Goal: Task Accomplishment & Management: Use online tool/utility

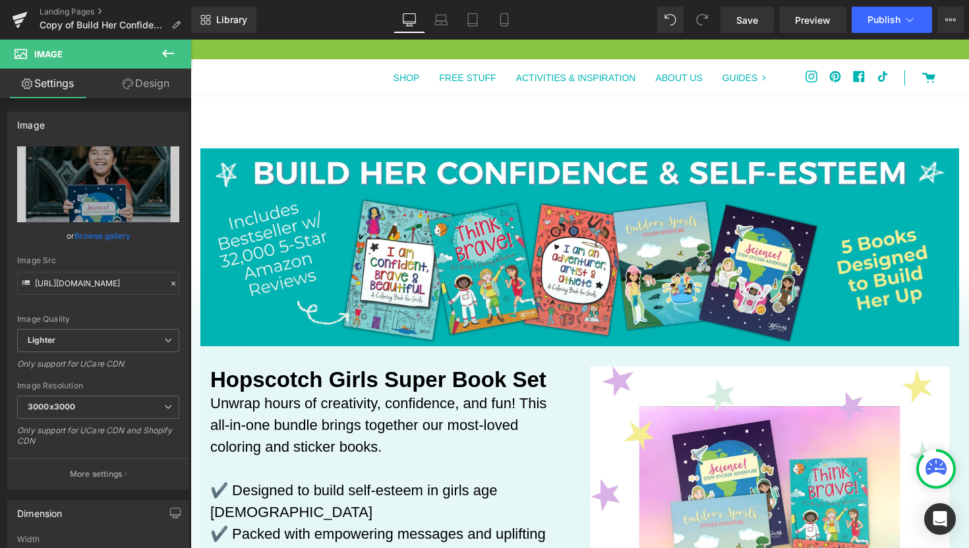
click at [341, 113] on div "0 Cart SHOP FREE STUFF ACTIVITIES & INSPIRATION ABOUT US GUIDES GUIDES ADVENTUR…" at bounding box center [579, 103] width 778 height 89
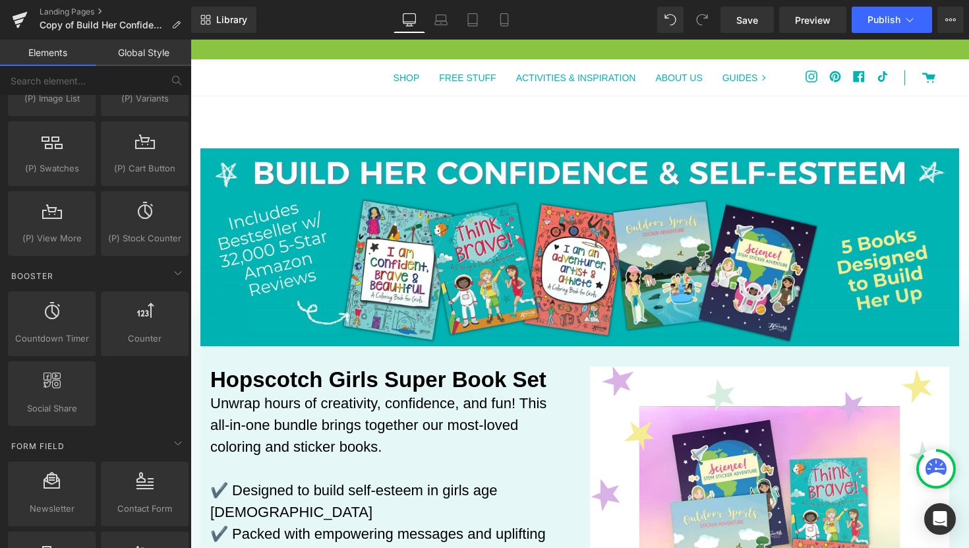
scroll to position [1575, 0]
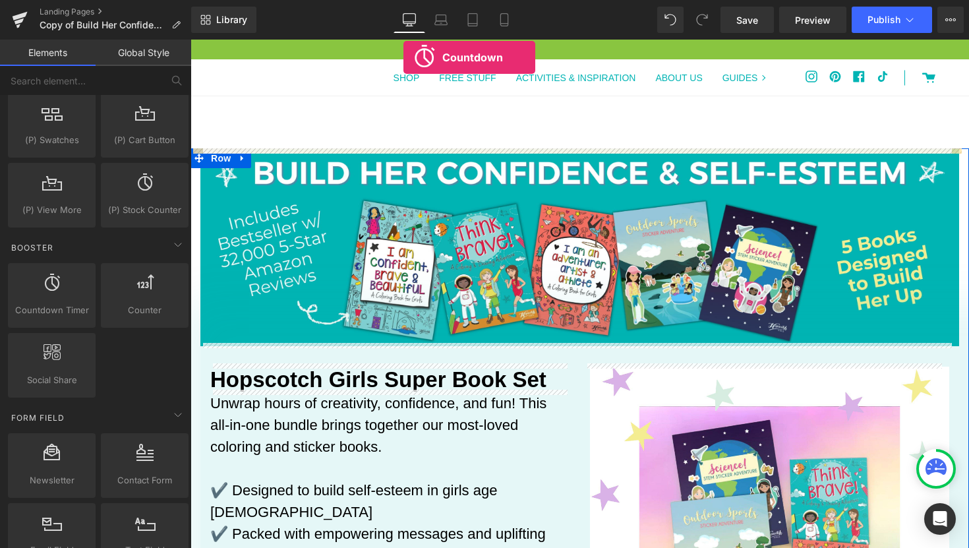
drag, startPoint x: 245, startPoint y: 343, endPoint x: 403, endPoint y: 57, distance: 326.3
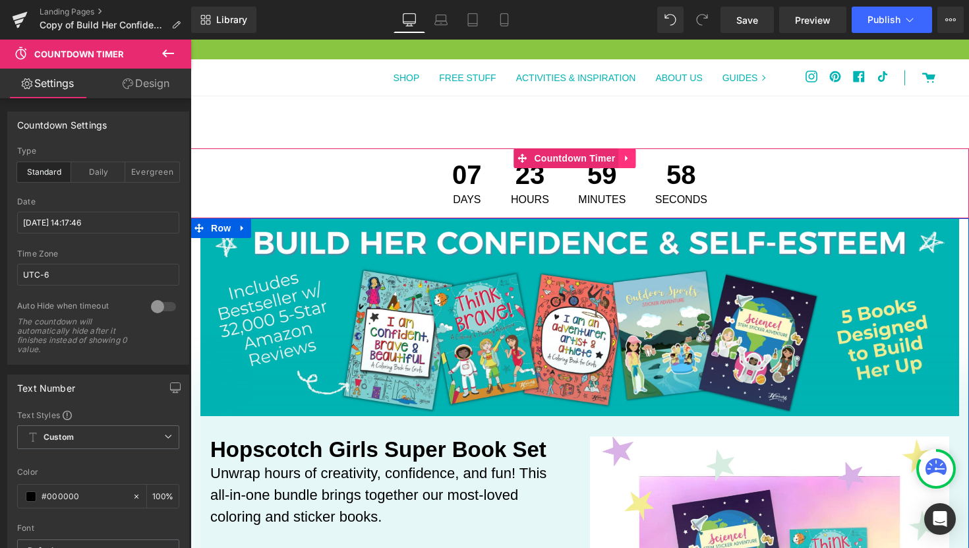
click at [631, 163] on link at bounding box center [627, 158] width 17 height 20
click at [643, 164] on link at bounding box center [635, 158] width 17 height 20
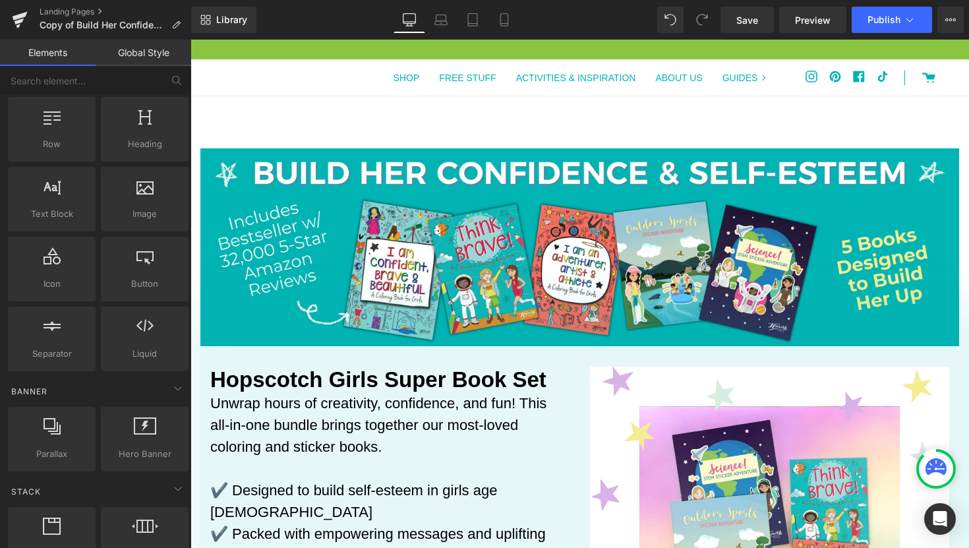
scroll to position [0, 0]
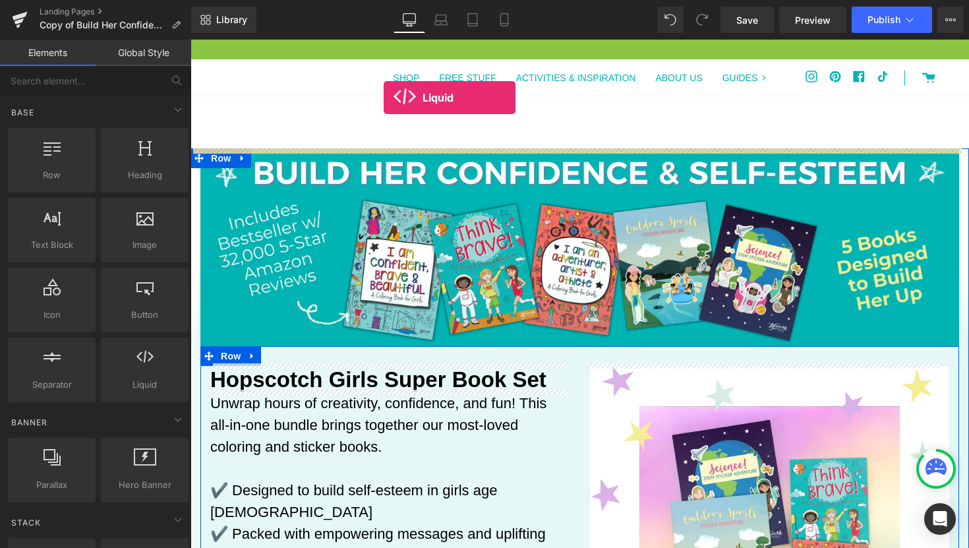
drag, startPoint x: 331, startPoint y: 404, endPoint x: 384, endPoint y: 98, distance: 311.0
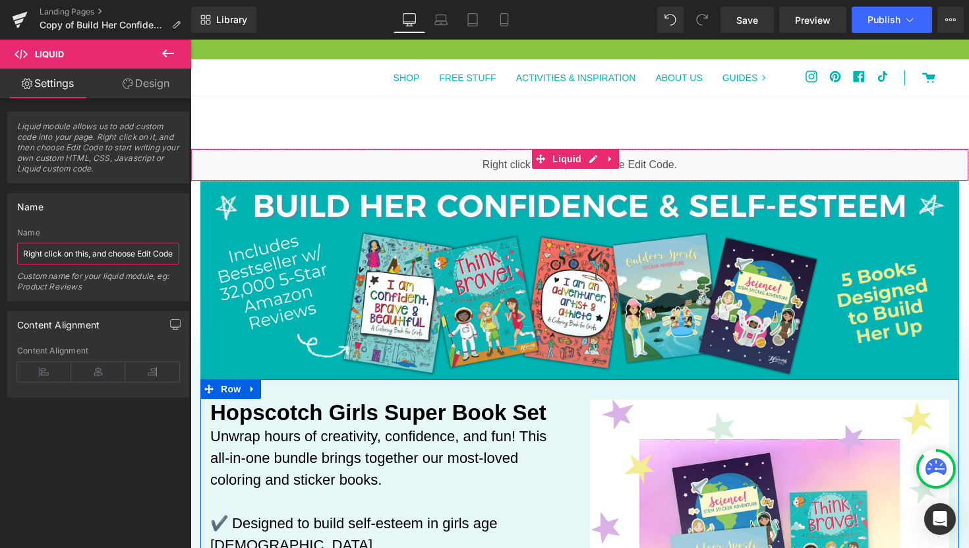
click at [100, 254] on input "Right click on this, and choose Edit Code." at bounding box center [98, 254] width 162 height 22
paste input "<div class="countdown-timer-block" countdown-timer-id="cmfn42owy0048npxw2j0kqxn…"
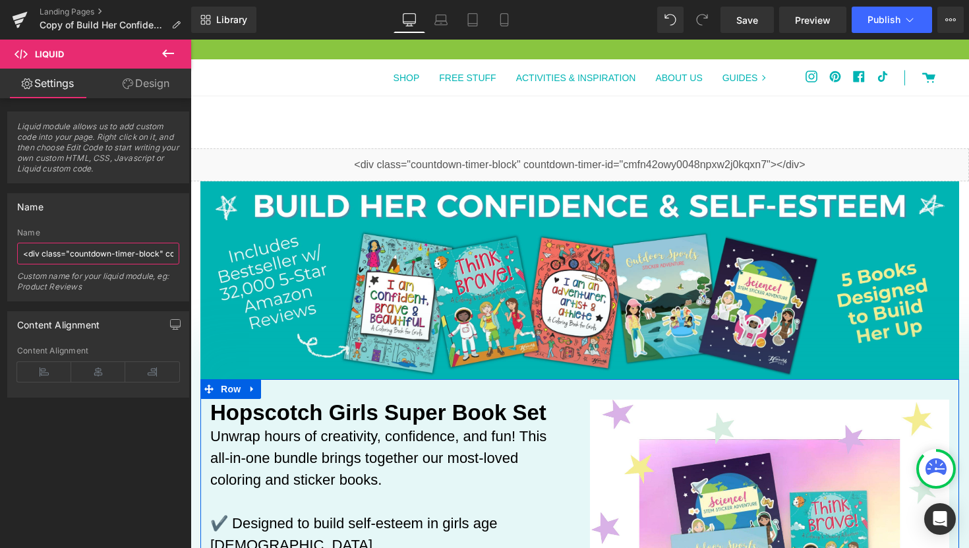
scroll to position [0, 232]
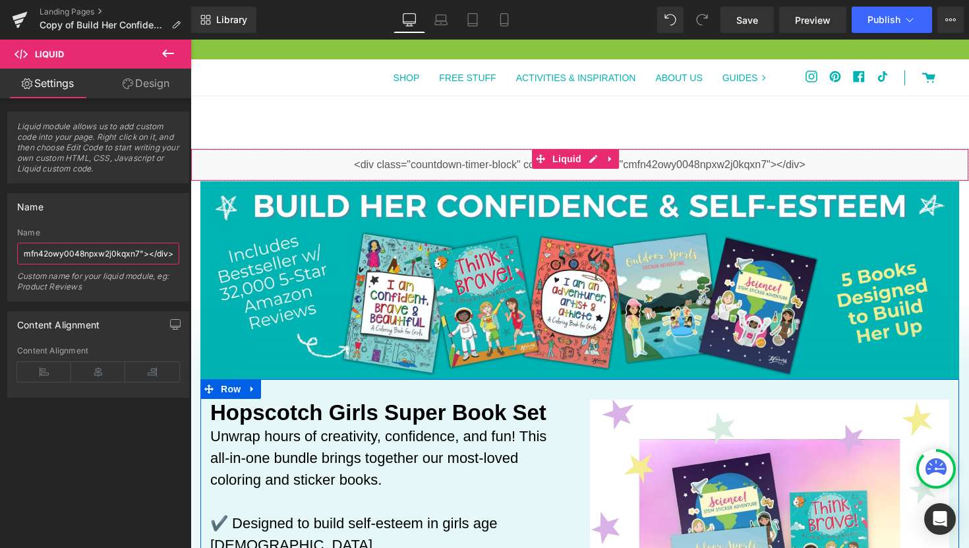
type input "<div class="countdown-timer-block" countdown-timer-id="cmfn42owy0048npxw2j0kqxn…"
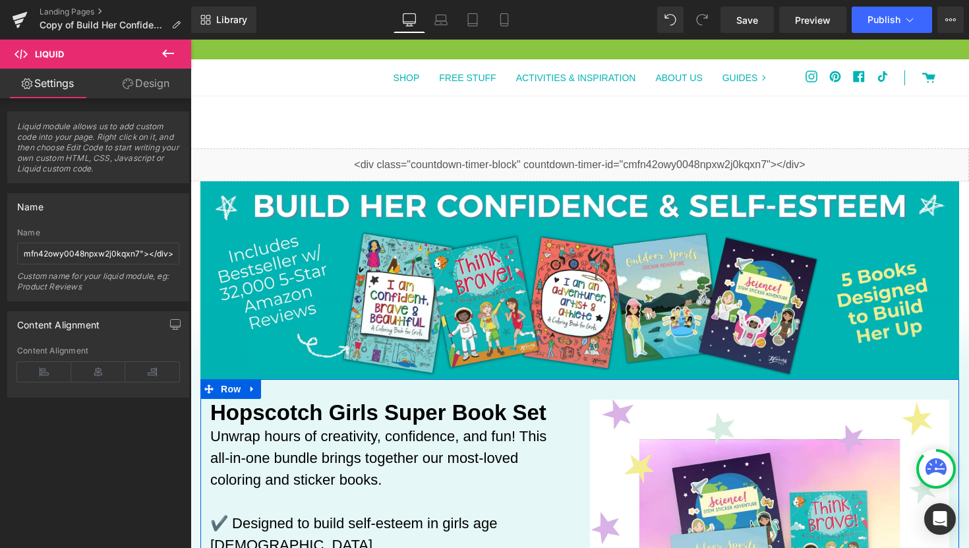
scroll to position [0, 0]
click at [341, 156] on div "Liquid" at bounding box center [579, 164] width 778 height 33
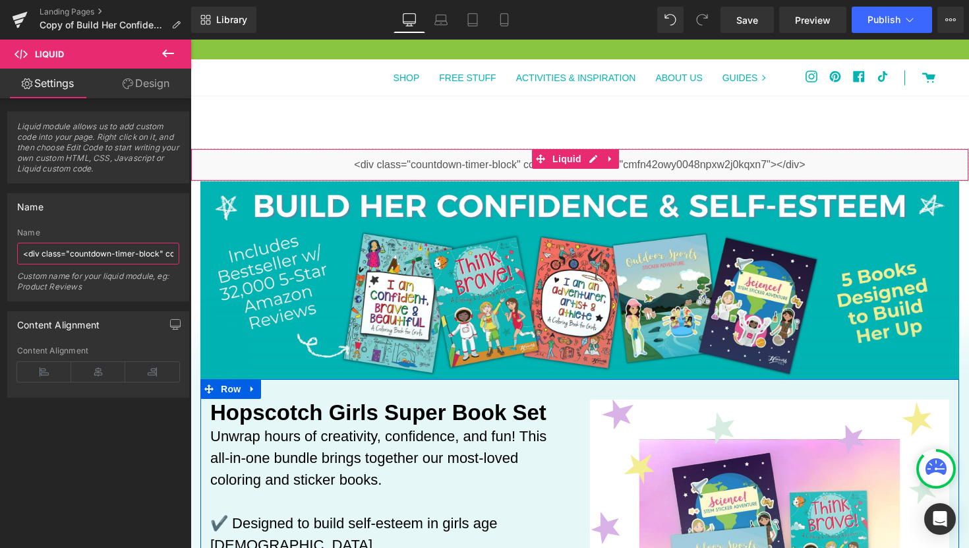
click at [127, 260] on input "<div class="countdown-timer-block" countdown-timer-id="cmfn42owy0048npxw2j0kqxn…" at bounding box center [98, 254] width 162 height 22
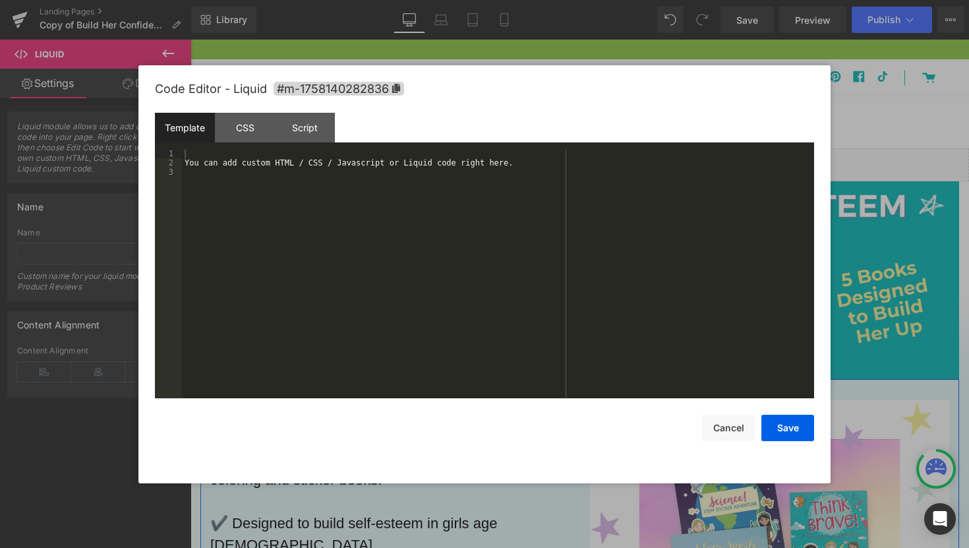
click at [620, 0] on div "Liquid You are previewing how the will restyle your page. You can not edit Elem…" at bounding box center [484, 0] width 969 height 0
click at [513, 165] on div "You can add custom HTML / CSS / Javascript or Liquid code right here." at bounding box center [498, 283] width 632 height 268
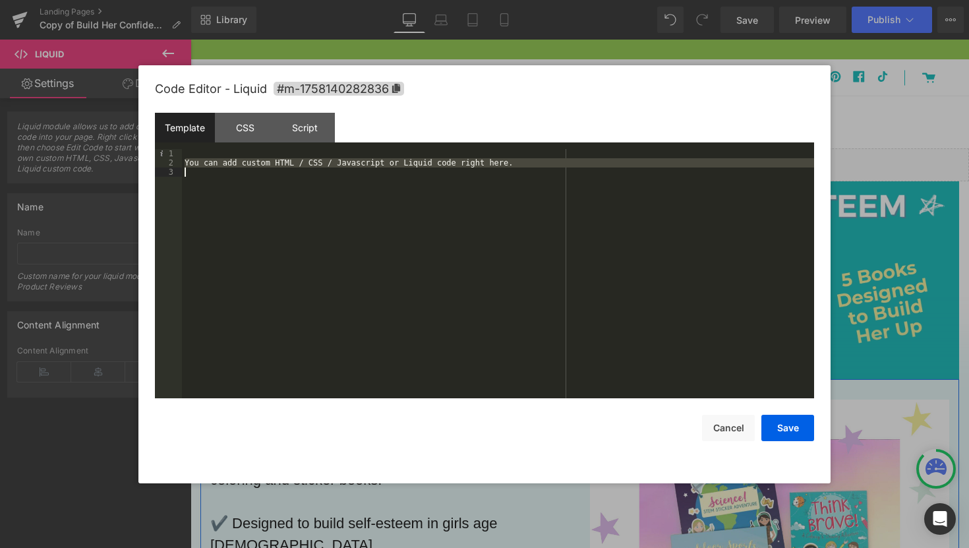
click at [513, 165] on div "You can add custom HTML / CSS / Javascript or Liquid code right here." at bounding box center [498, 283] width 632 height 268
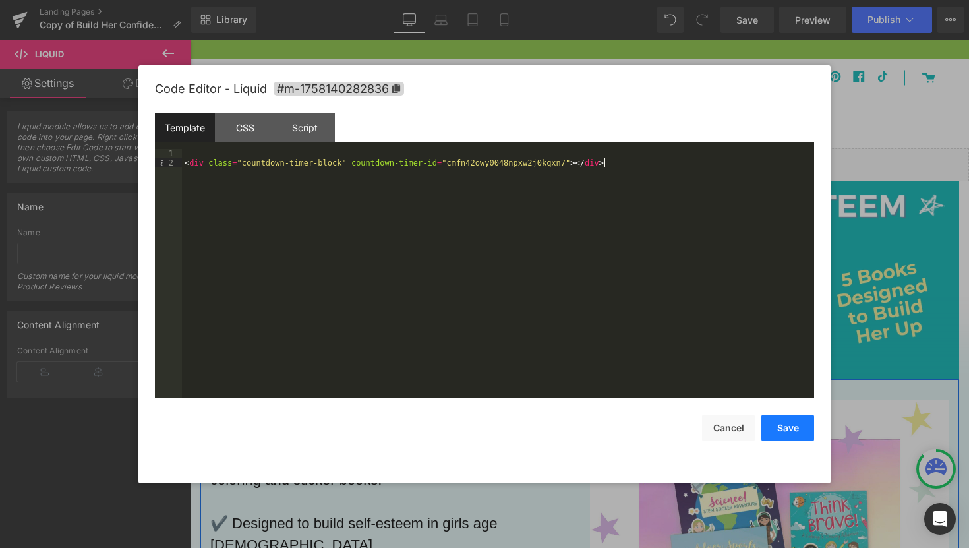
click at [784, 434] on button "Save" at bounding box center [787, 428] width 53 height 26
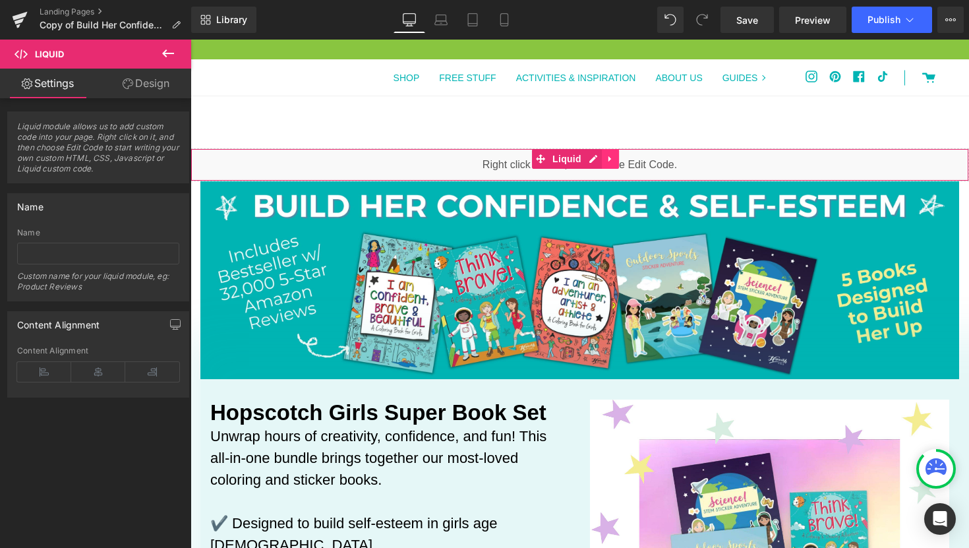
click at [612, 157] on icon at bounding box center [610, 159] width 9 height 10
click at [532, 160] on link "Liquid" at bounding box center [558, 159] width 53 height 20
click at [580, 158] on span "Liquid" at bounding box center [567, 159] width 36 height 20
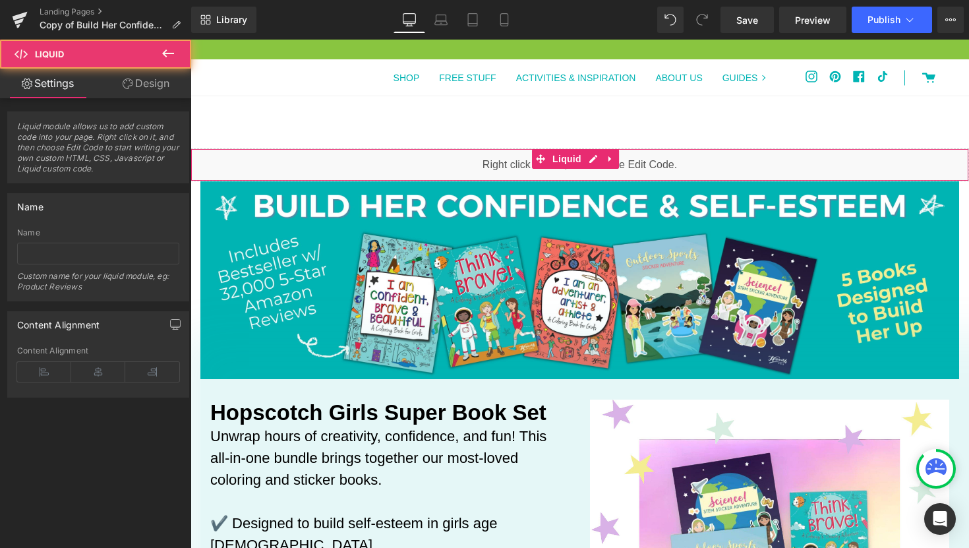
click at [144, 86] on link "Design" at bounding box center [146, 84] width 96 height 30
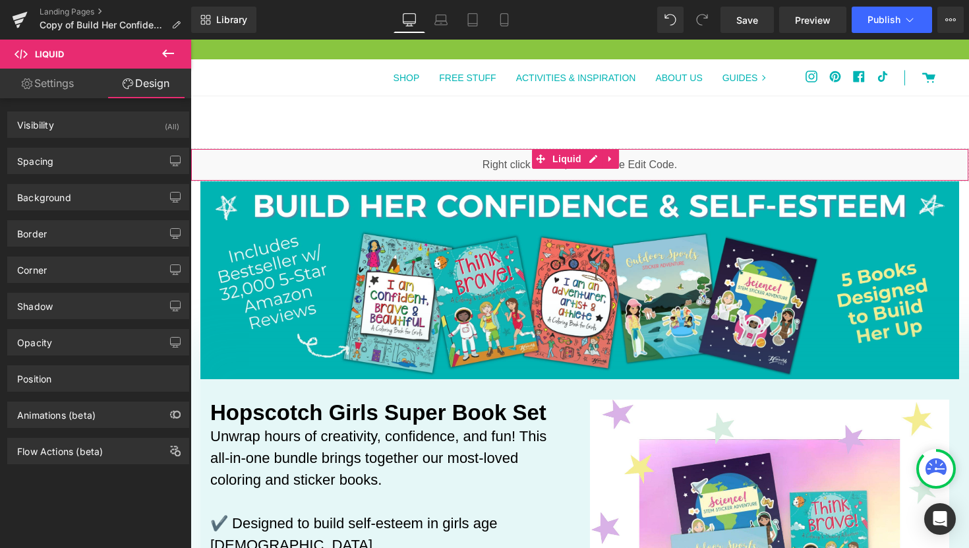
click at [611, 167] on link at bounding box center [610, 159] width 17 height 20
click at [565, 161] on div "Liquid" at bounding box center [579, 164] width 778 height 33
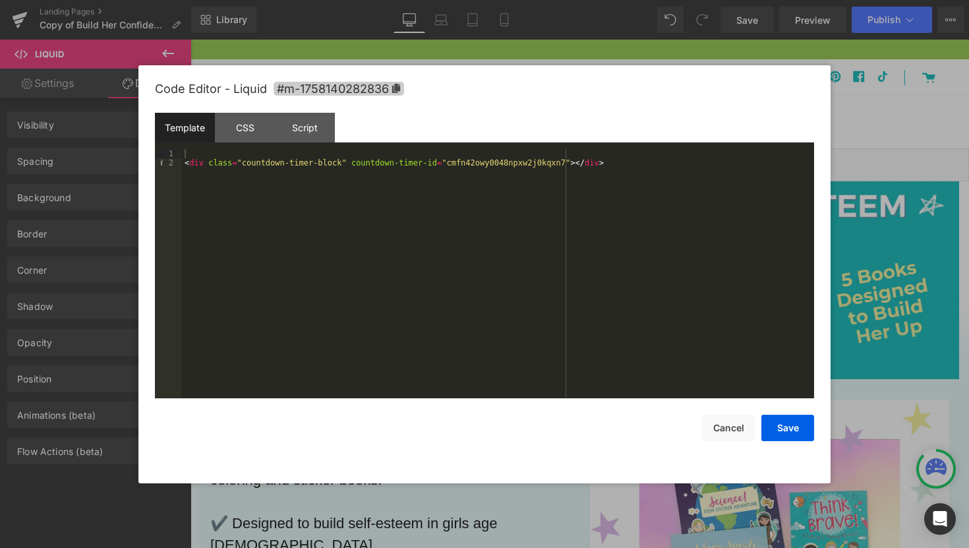
click at [390, 89] on span "#m-1758140282836" at bounding box center [339, 89] width 130 height 14
drag, startPoint x: 738, startPoint y: 428, endPoint x: 731, endPoint y: 423, distance: 8.4
click at [738, 427] on button "Cancel" at bounding box center [728, 428] width 53 height 26
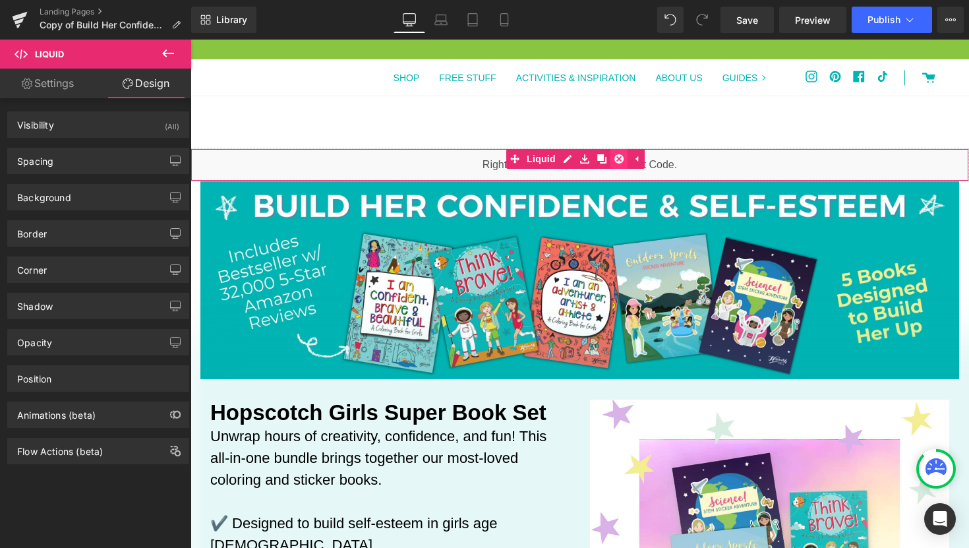
click at [623, 159] on icon at bounding box center [618, 158] width 9 height 9
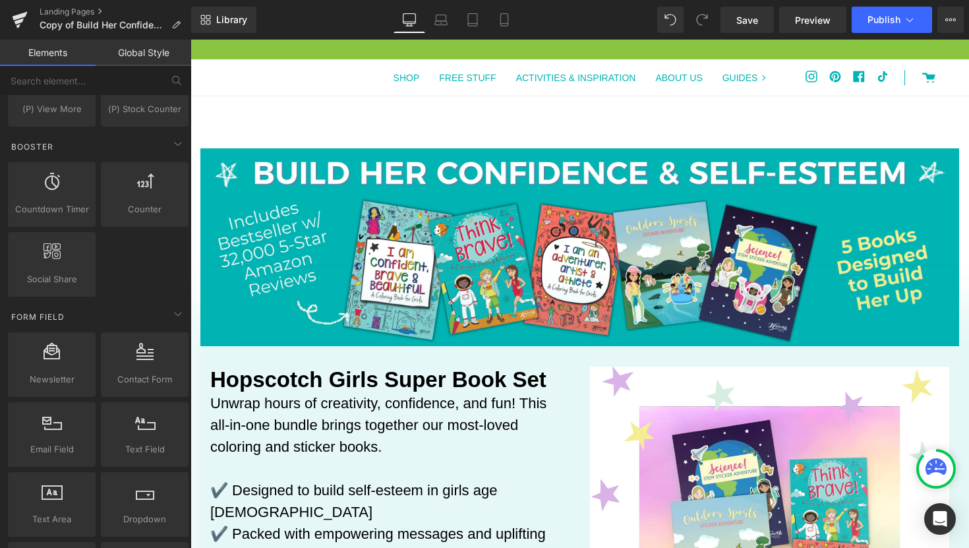
scroll to position [1574, 0]
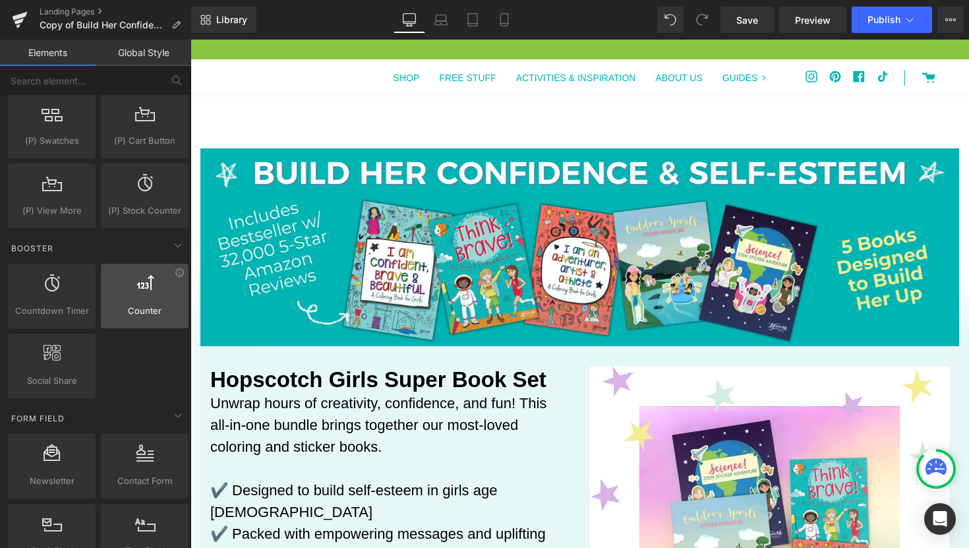
click at [145, 304] on span "Counter" at bounding box center [145, 311] width 80 height 14
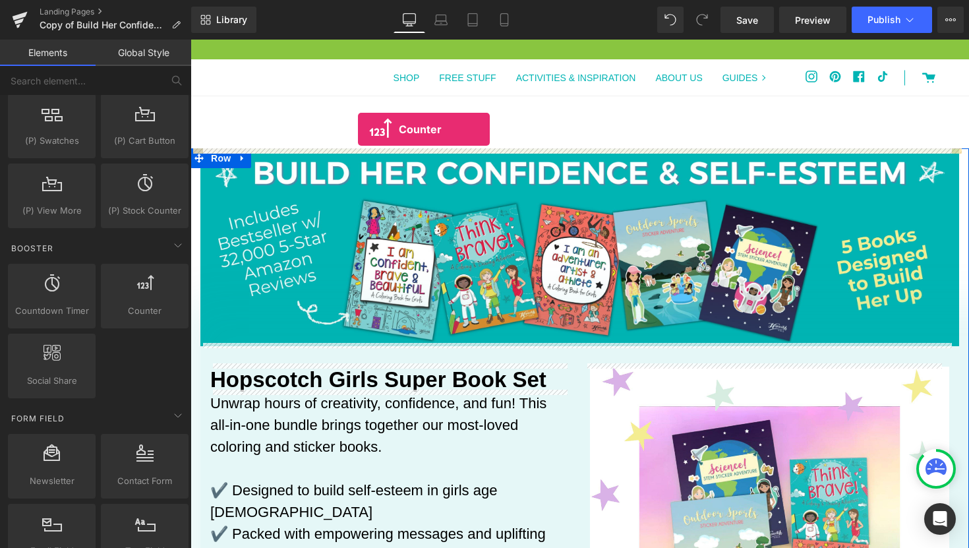
drag, startPoint x: 331, startPoint y: 344, endPoint x: 358, endPoint y: 129, distance: 216.6
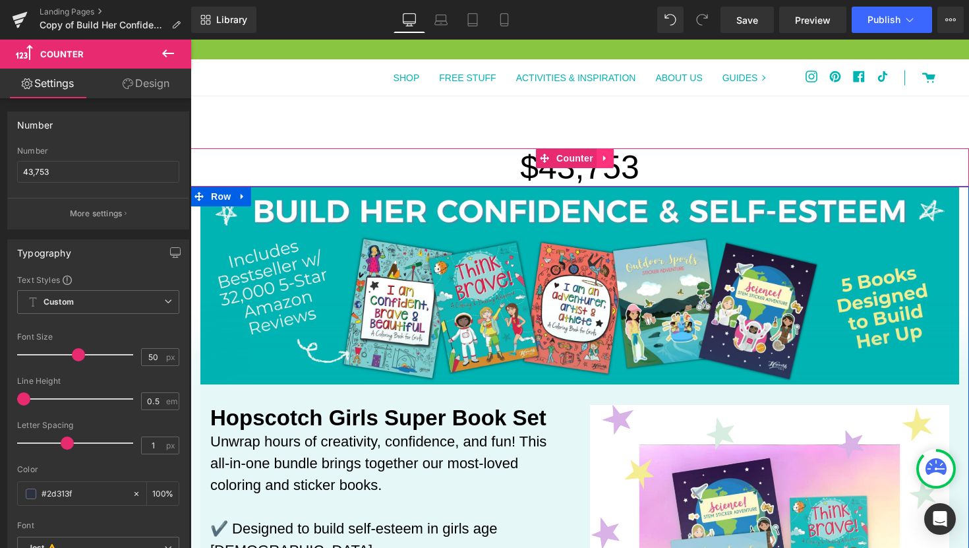
click at [605, 156] on icon at bounding box center [604, 159] width 3 height 6
click at [616, 158] on icon at bounding box center [613, 158] width 9 height 9
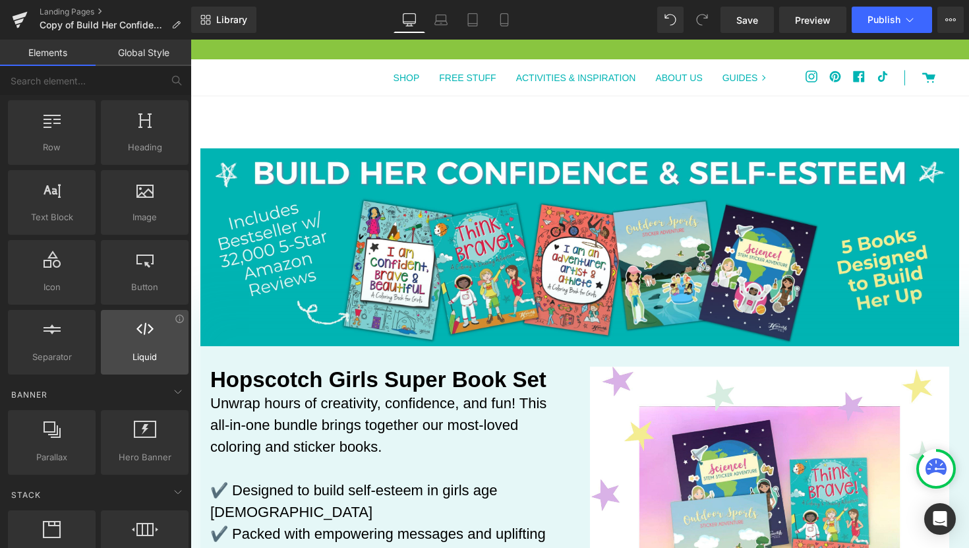
scroll to position [28, 0]
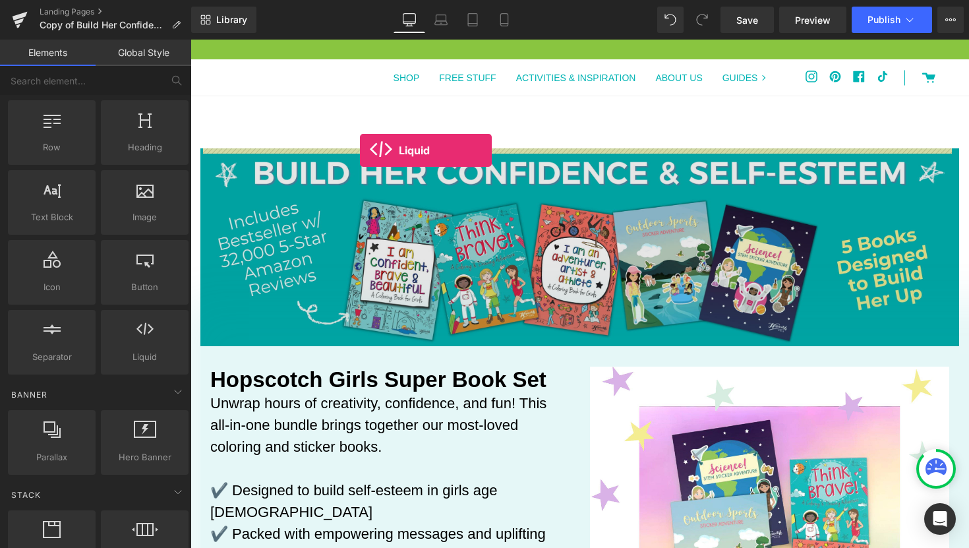
drag, startPoint x: 341, startPoint y: 391, endPoint x: 360, endPoint y: 150, distance: 241.9
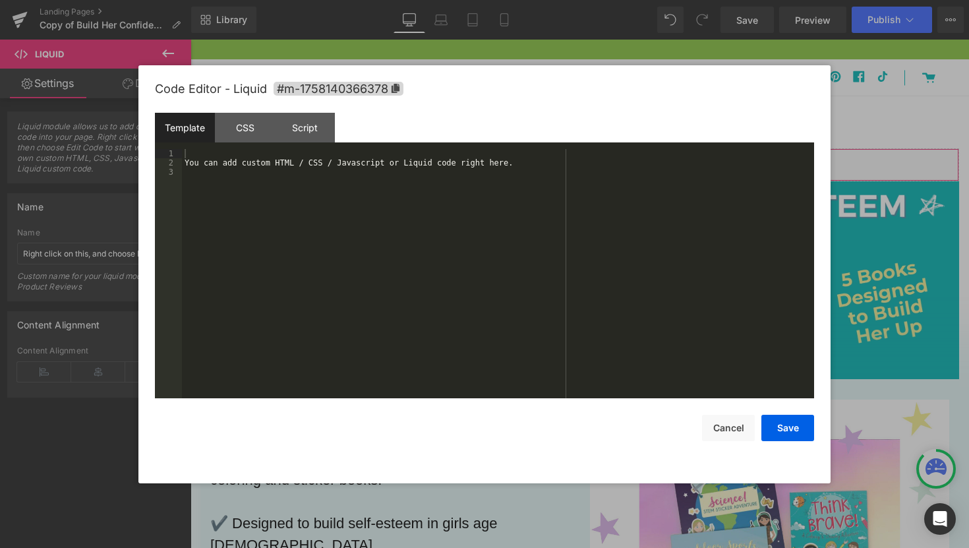
click at [379, 0] on div "Liquid You are previewing how the will restyle your page. You can not edit Elem…" at bounding box center [484, 0] width 969 height 0
click at [358, 166] on div "You can add custom HTML / CSS / Javascript or Liquid code right here." at bounding box center [498, 283] width 632 height 268
click at [347, 169] on div "#m-1758140282836" at bounding box center [498, 283] width 632 height 268
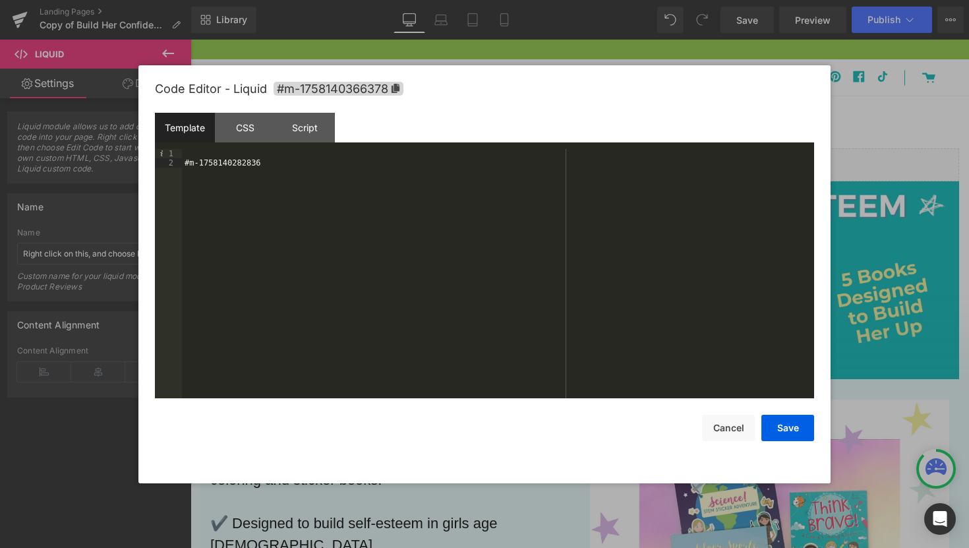
click at [347, 169] on div "#m-1758140282836" at bounding box center [498, 283] width 632 height 268
click at [315, 133] on div "Script" at bounding box center [305, 128] width 60 height 30
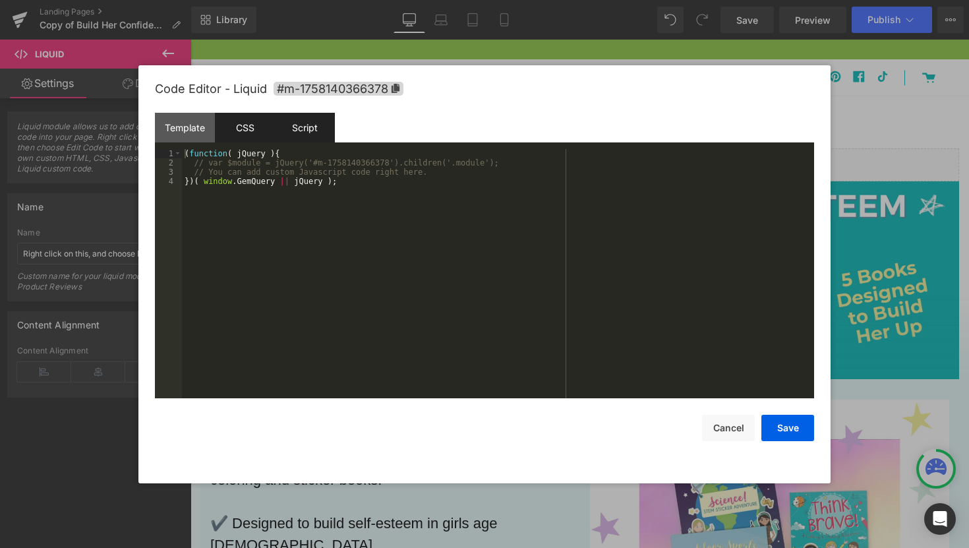
click at [252, 136] on div "CSS" at bounding box center [245, 128] width 60 height 30
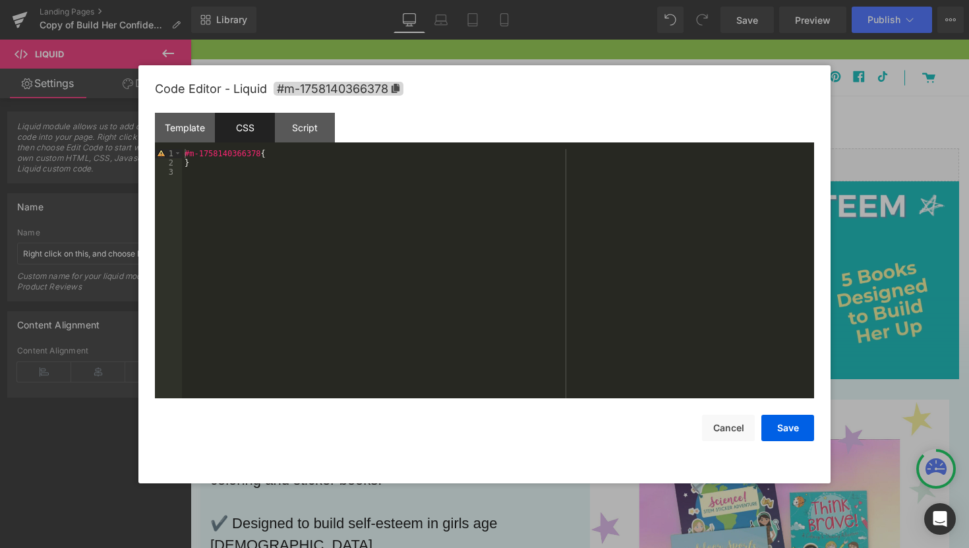
click at [281, 159] on div "#m-1758140366378 { }" at bounding box center [498, 283] width 632 height 268
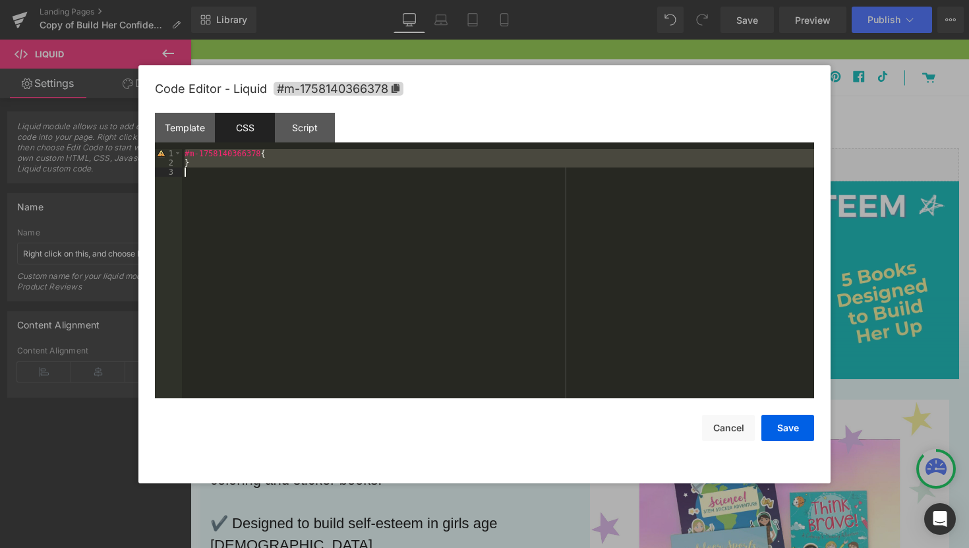
click at [281, 159] on div "#m-1758140366378 { }" at bounding box center [498, 283] width 632 height 268
click at [273, 155] on div "#m-1758140366378 { }" at bounding box center [498, 283] width 632 height 268
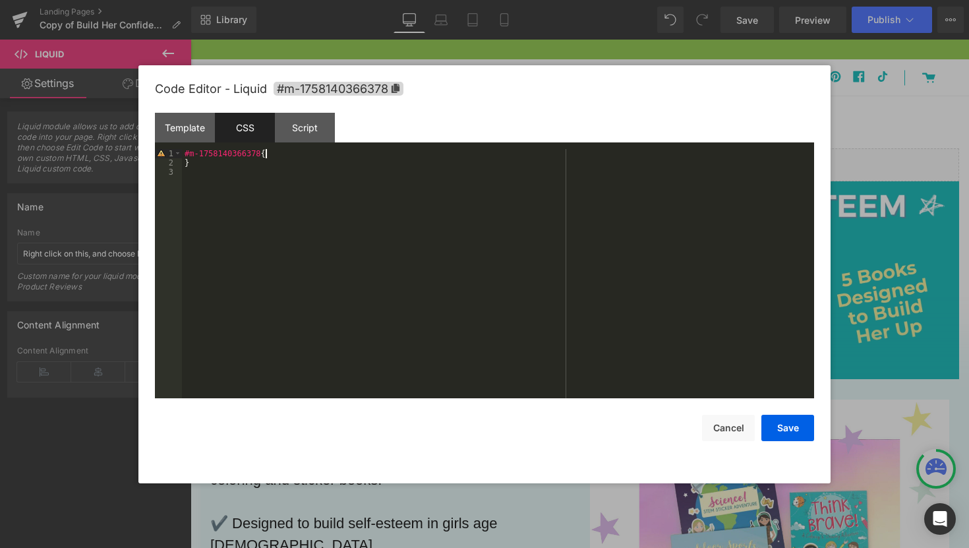
click at [273, 155] on div "#m-1758140366378 { }" at bounding box center [498, 283] width 632 height 268
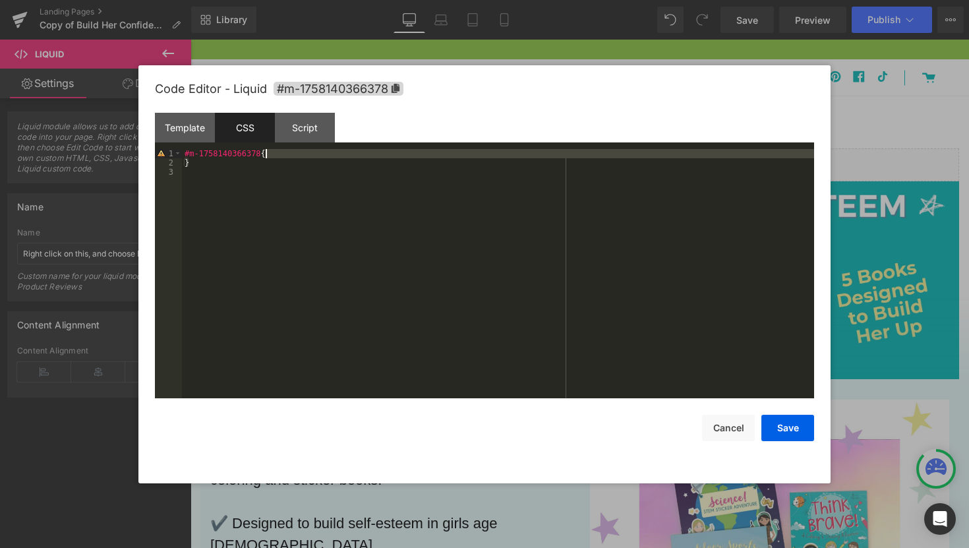
click at [273, 155] on div "#m-1758140366378 { }" at bounding box center [498, 283] width 632 height 268
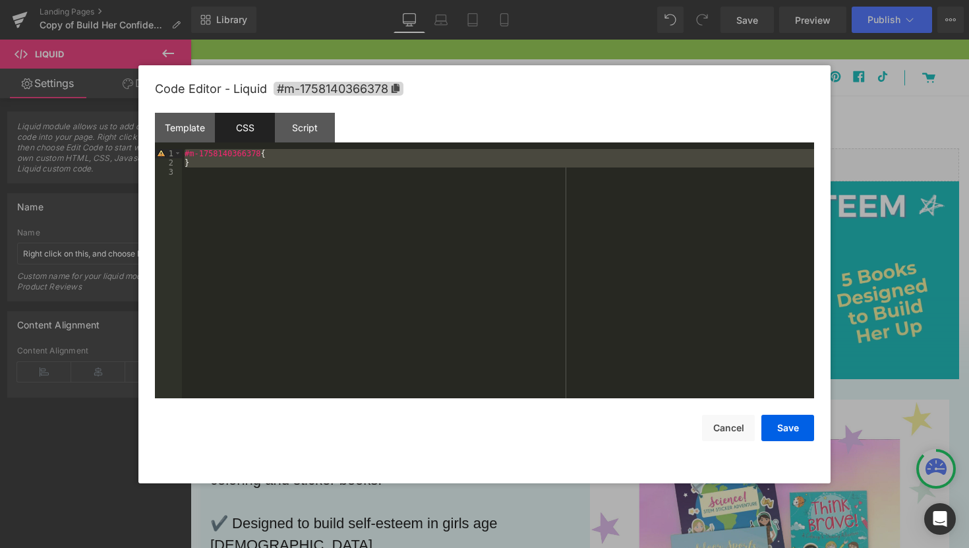
click at [273, 155] on div "#m-1758140366378 { }" at bounding box center [498, 283] width 632 height 268
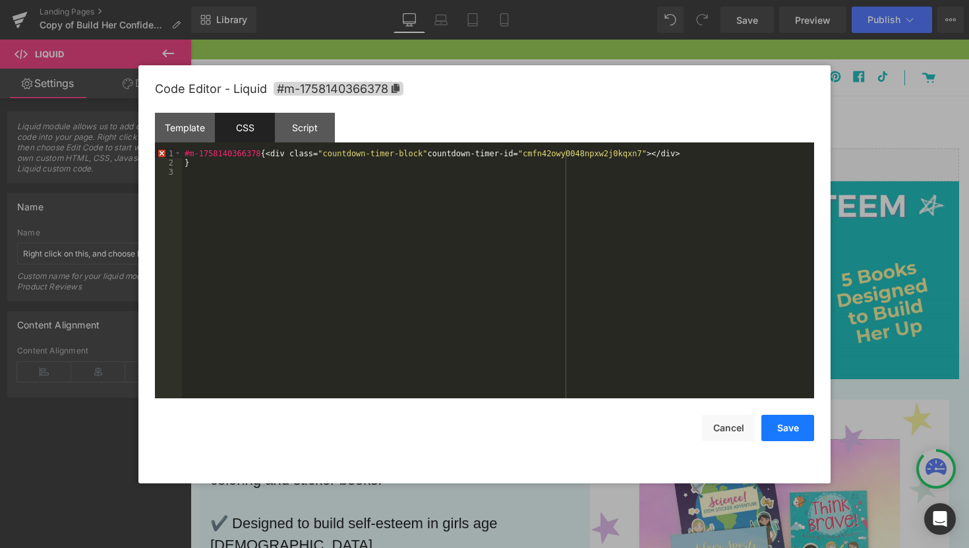
click at [778, 426] on button "Save" at bounding box center [787, 428] width 53 height 26
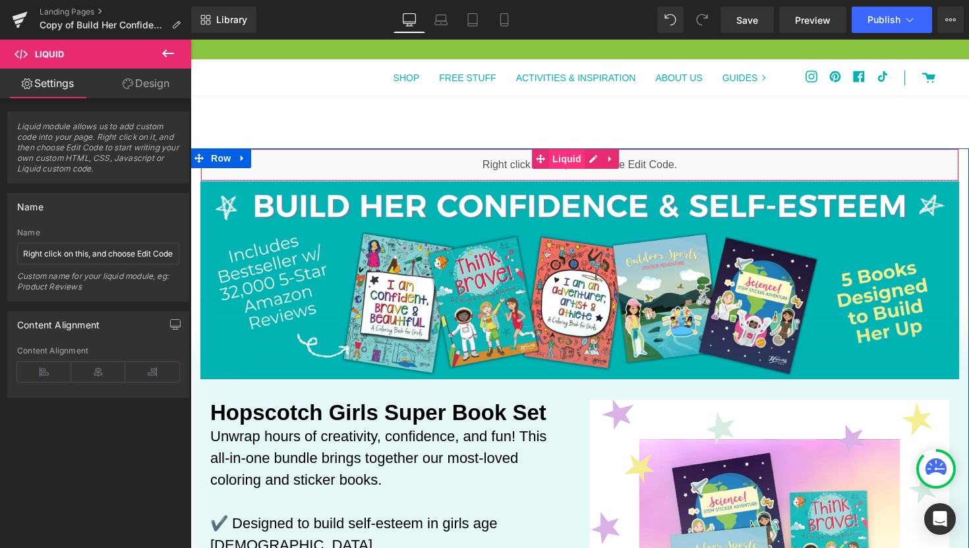
click at [565, 165] on span "Liquid" at bounding box center [567, 159] width 36 height 20
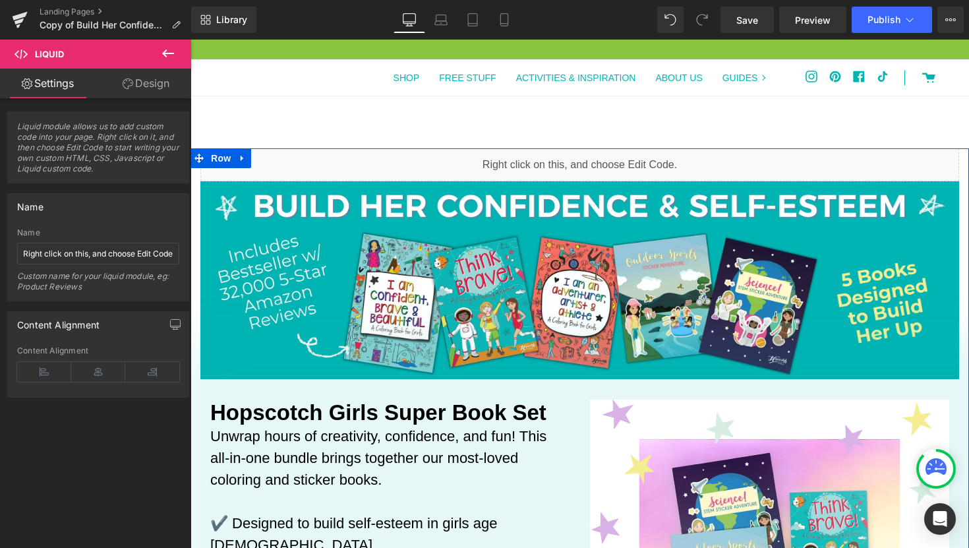
click at [593, 161] on div "Liquid" at bounding box center [579, 164] width 759 height 33
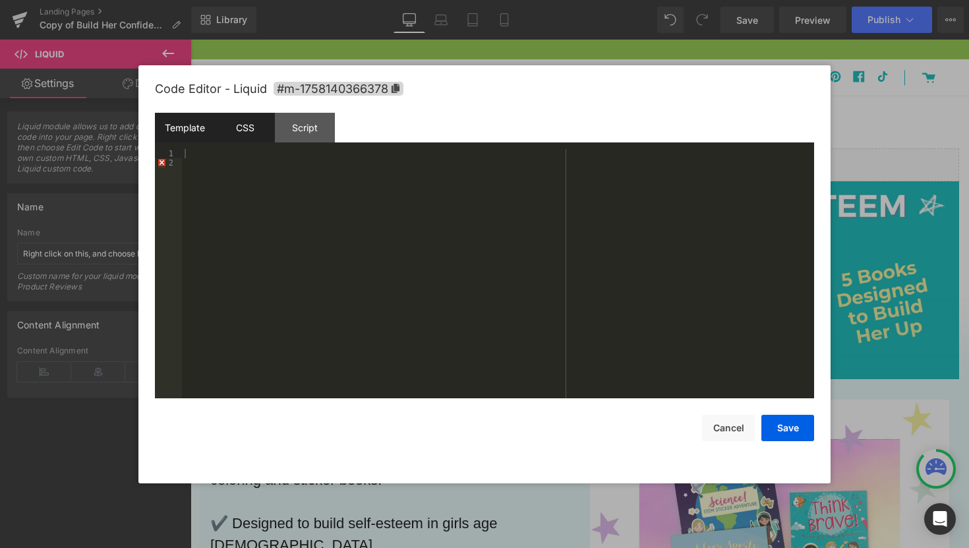
click at [268, 130] on div "CSS" at bounding box center [245, 128] width 60 height 30
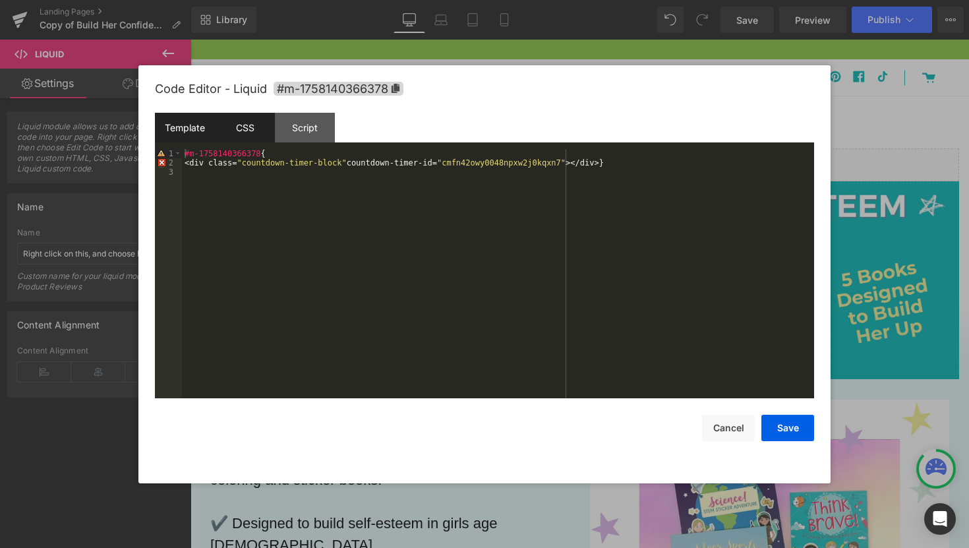
click at [198, 125] on div "Template" at bounding box center [185, 128] width 60 height 30
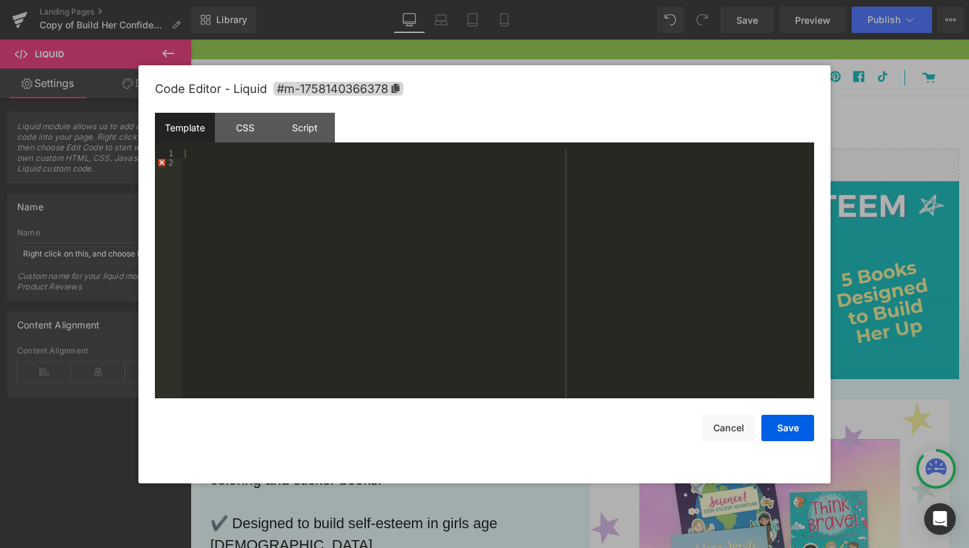
click at [194, 151] on div at bounding box center [498, 283] width 632 height 268
click at [190, 154] on div "x < div class = "countdown-timer-block" countdown-timer-id = "cmfn42owy0048npxw…" at bounding box center [498, 283] width 632 height 268
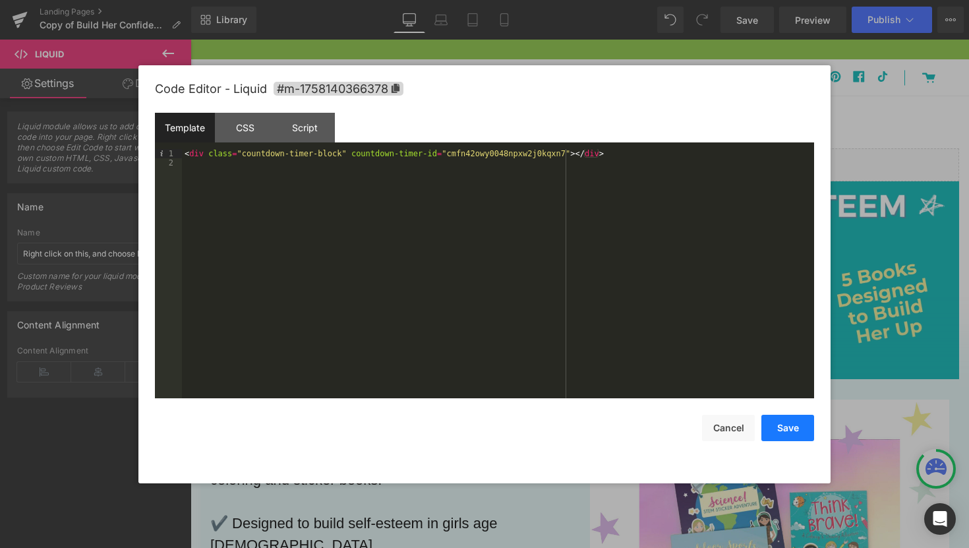
click at [778, 431] on button "Save" at bounding box center [787, 428] width 53 height 26
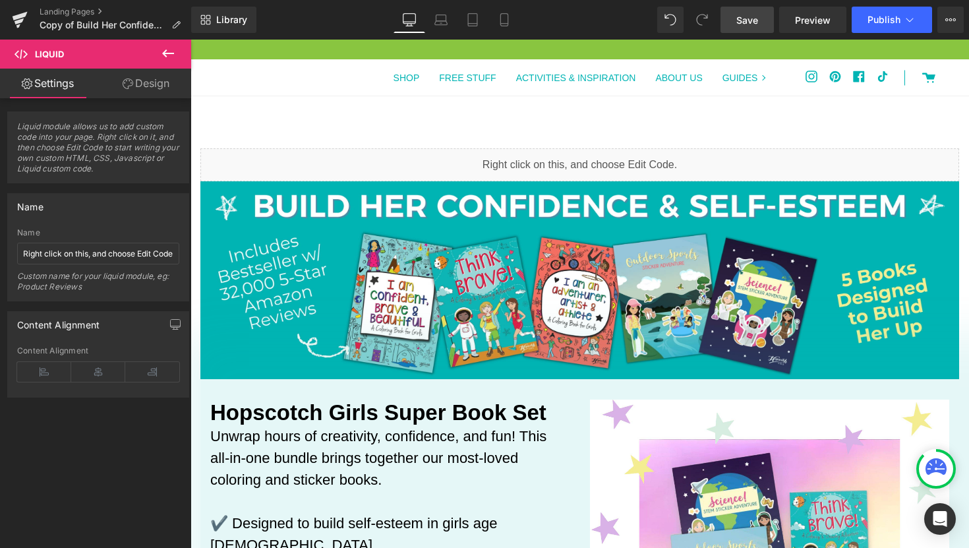
click at [741, 30] on link "Save" at bounding box center [746, 20] width 53 height 26
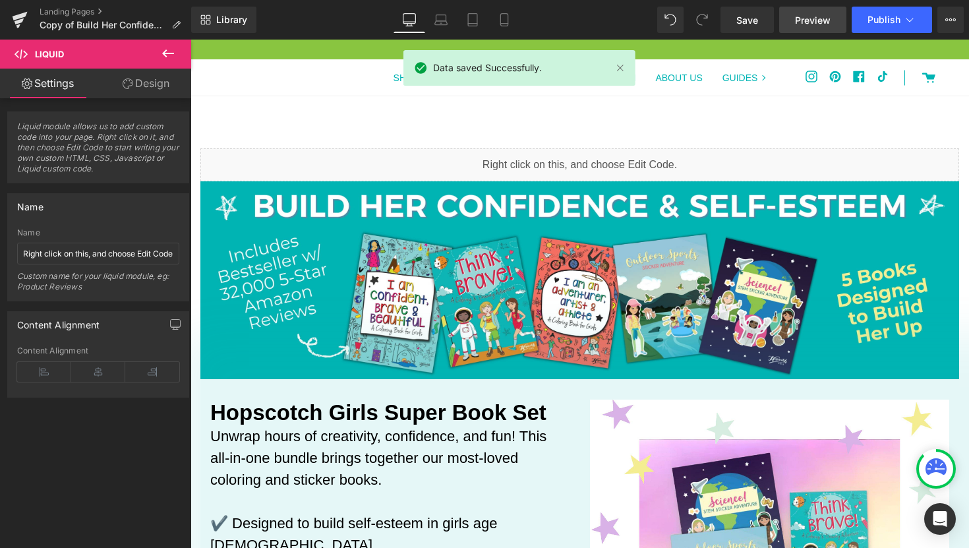
click at [806, 27] on link "Preview" at bounding box center [812, 20] width 67 height 26
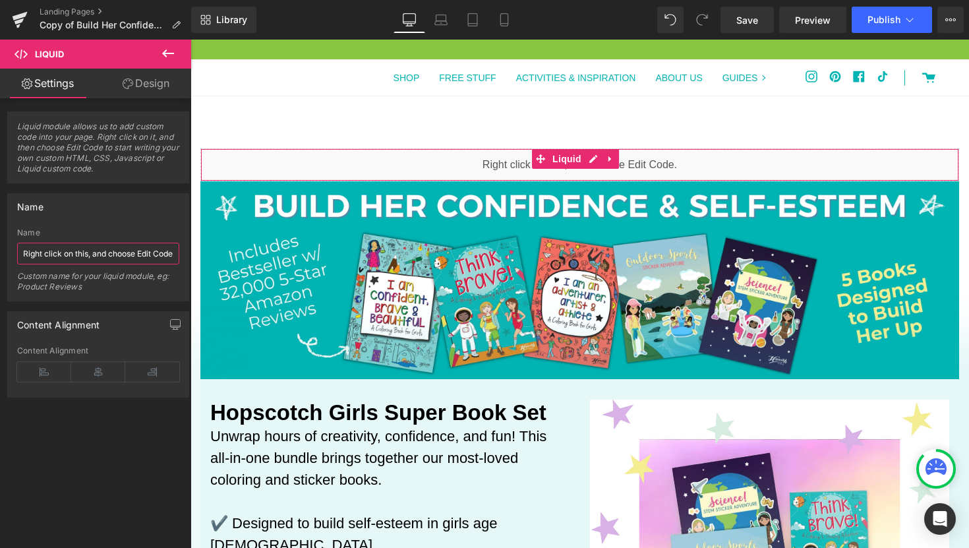
click at [67, 258] on input "Right click on this, and choose Edit Code." at bounding box center [98, 254] width 162 height 22
type input "superbook coundown"
click at [133, 464] on div "Liquid module allows us to add custom code into your page. Right click on it, a…" at bounding box center [98, 325] width 197 height 455
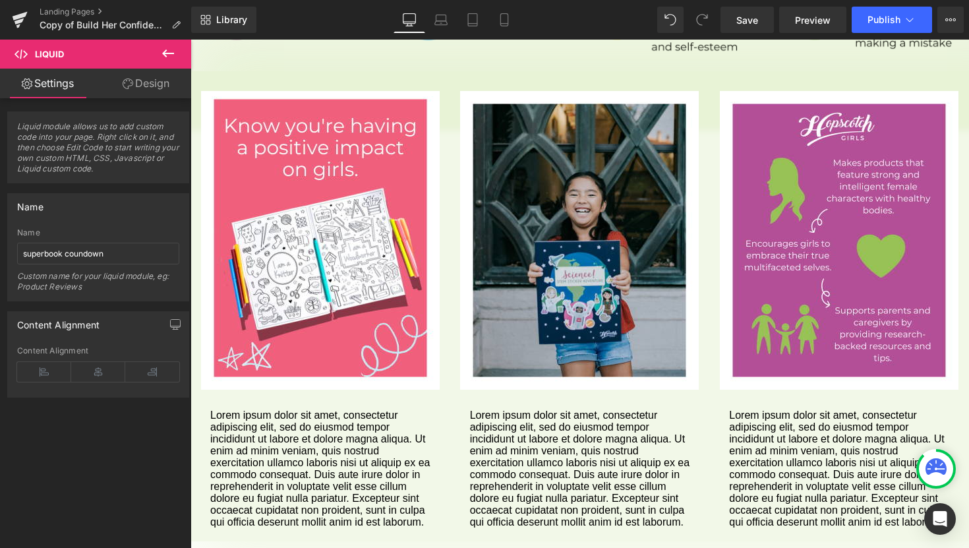
scroll to position [1216, 0]
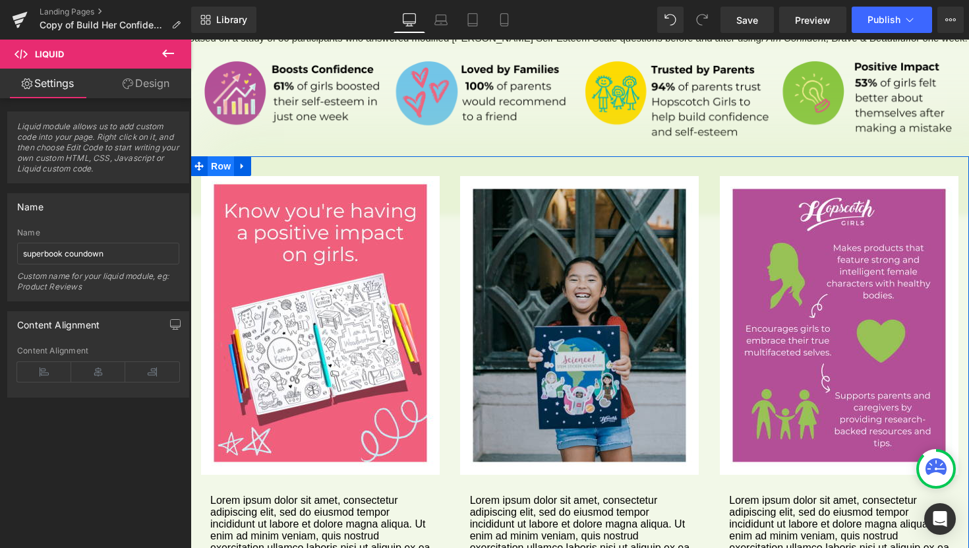
click at [222, 156] on span "Row" at bounding box center [221, 166] width 26 height 20
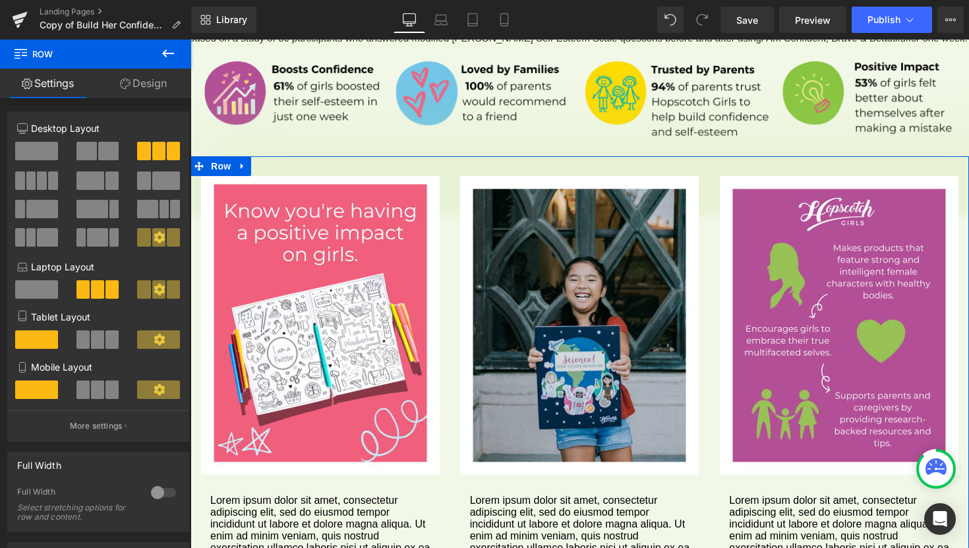
click at [152, 88] on link "Design" at bounding box center [144, 84] width 96 height 30
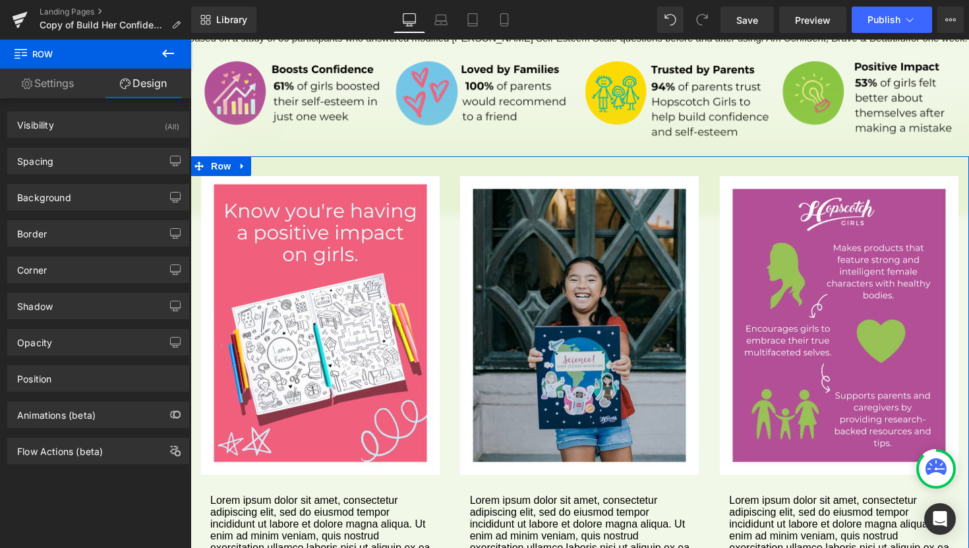
type input "#bddd8e"
click at [82, 203] on div "Background" at bounding box center [98, 197] width 181 height 25
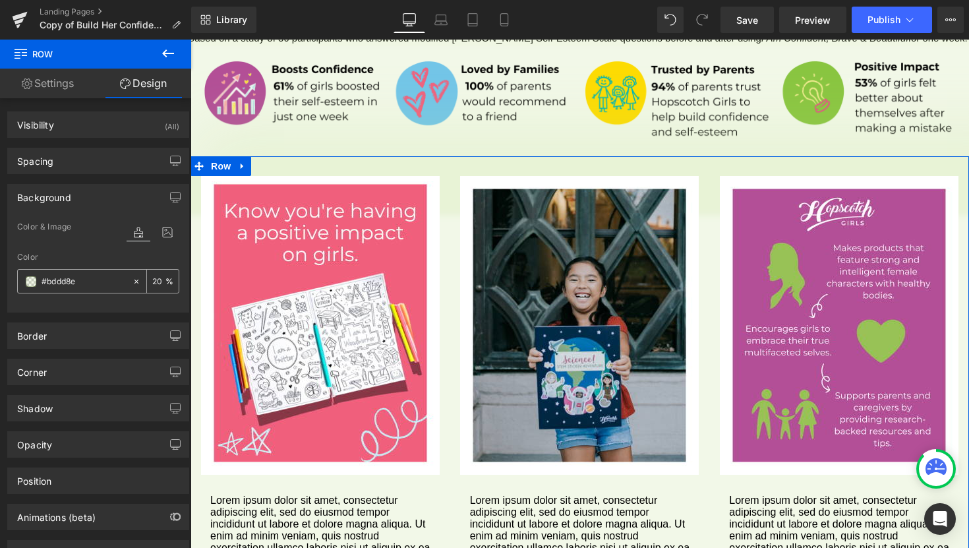
click at [152, 281] on input "20" at bounding box center [158, 281] width 13 height 14
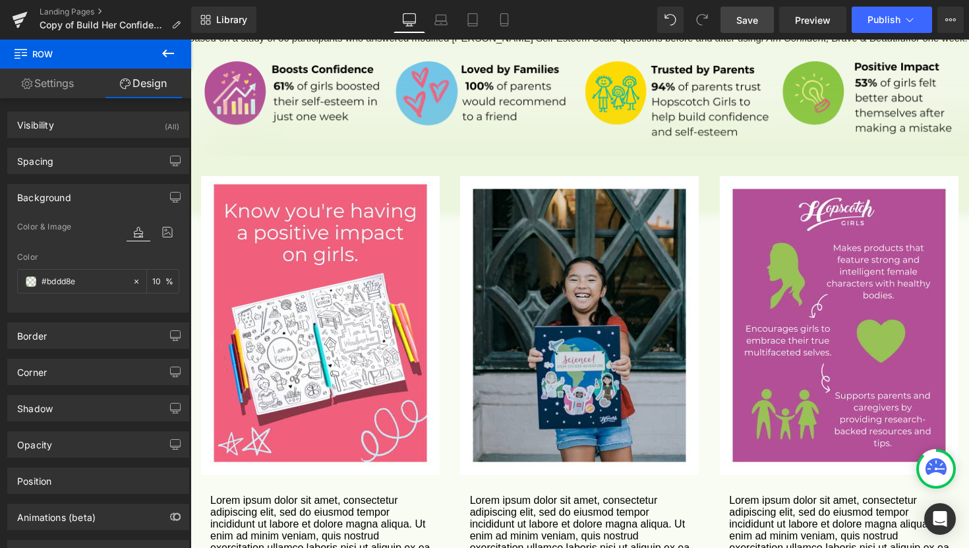
type input "10"
click at [757, 24] on span "Save" at bounding box center [747, 20] width 22 height 14
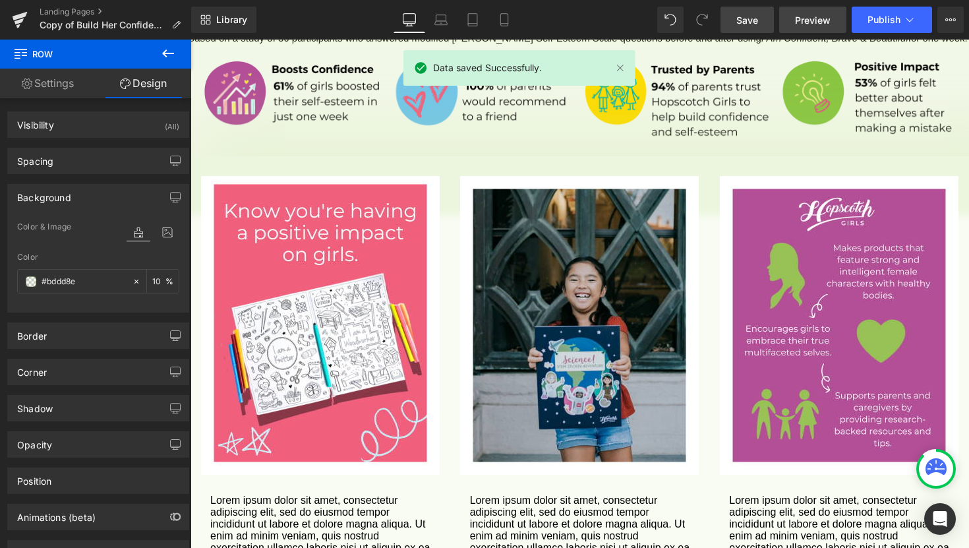
click at [807, 25] on span "Preview" at bounding box center [813, 20] width 36 height 14
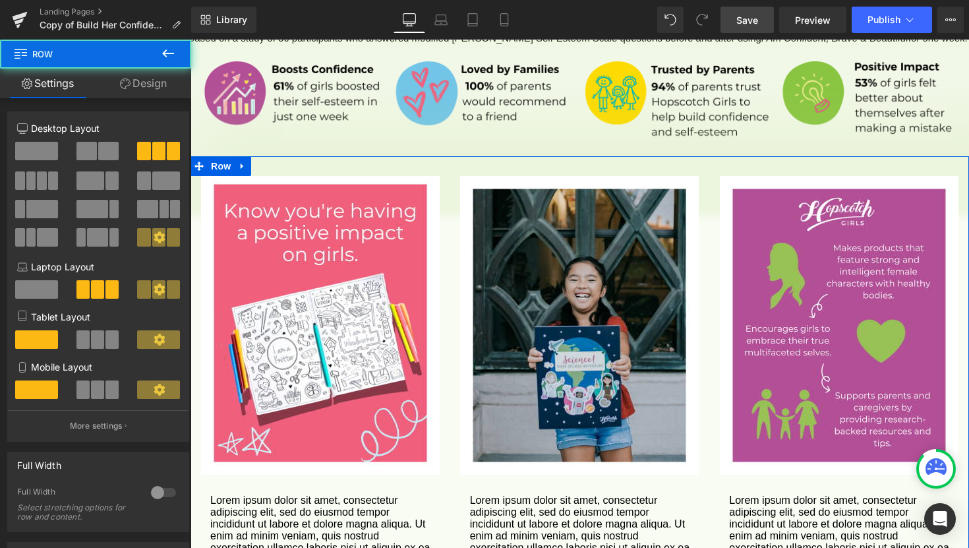
click at [445, 222] on div "Image Lorem ipsum dolor sit amet, consectetur adipiscing elit, sed do eiusmod t…" at bounding box center [320, 398] width 260 height 444
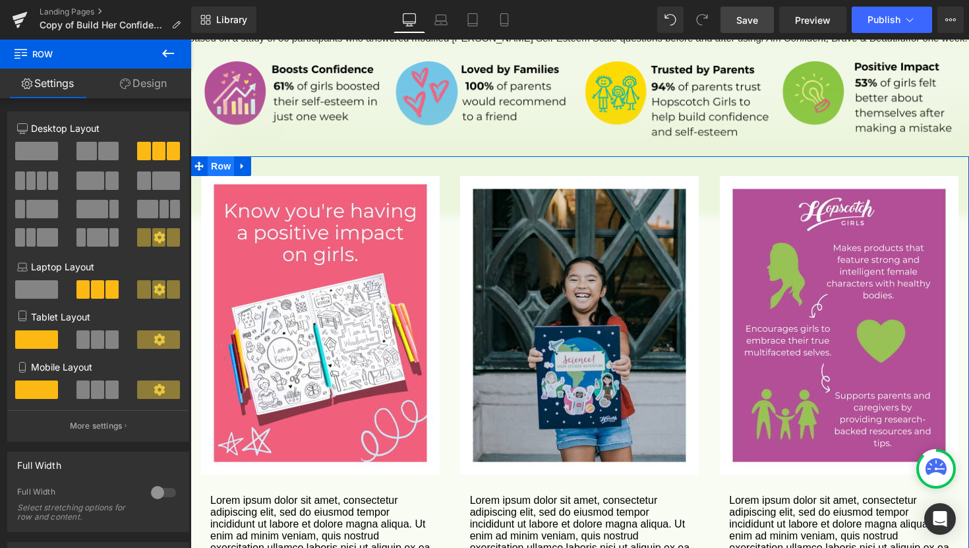
click at [225, 156] on span "Row" at bounding box center [221, 166] width 26 height 20
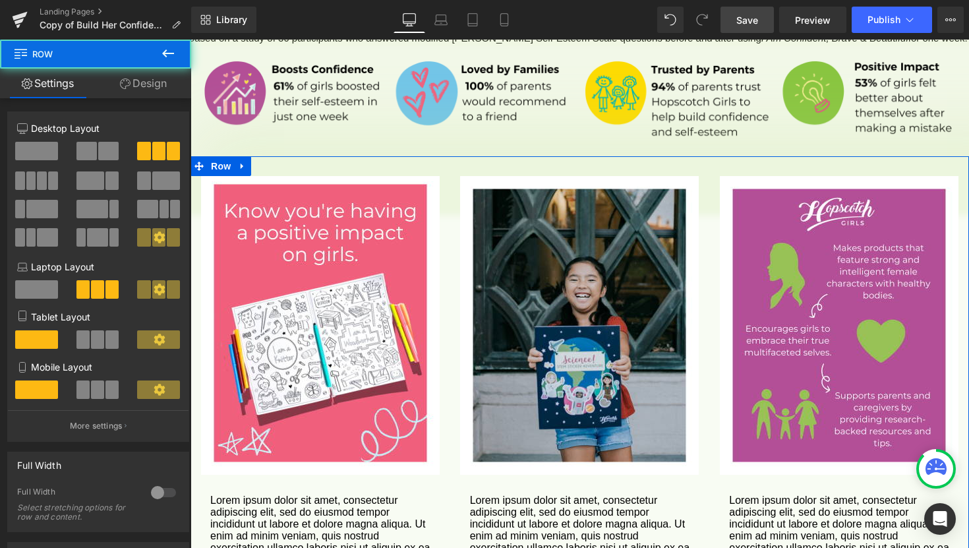
click at [156, 81] on link "Design" at bounding box center [144, 84] width 96 height 30
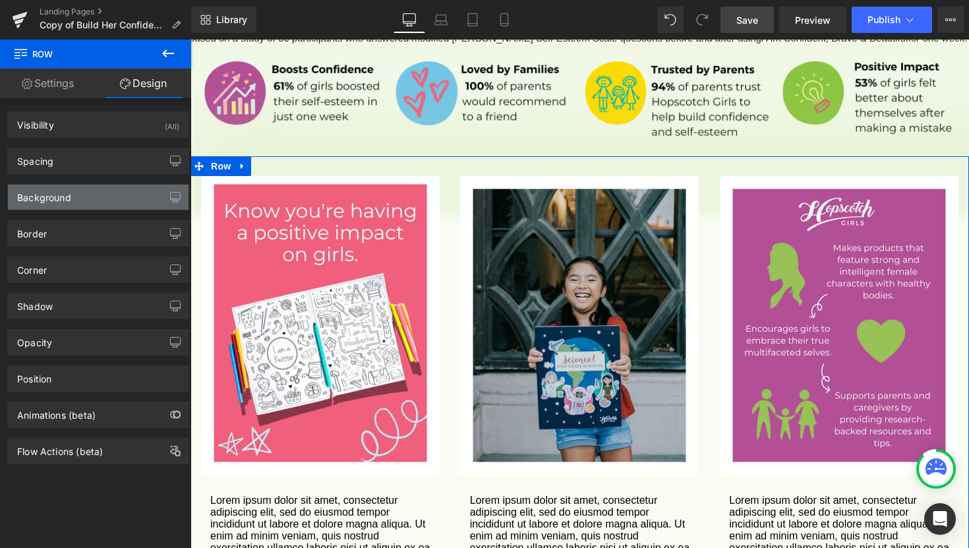
click at [90, 201] on div "Background" at bounding box center [98, 197] width 181 height 25
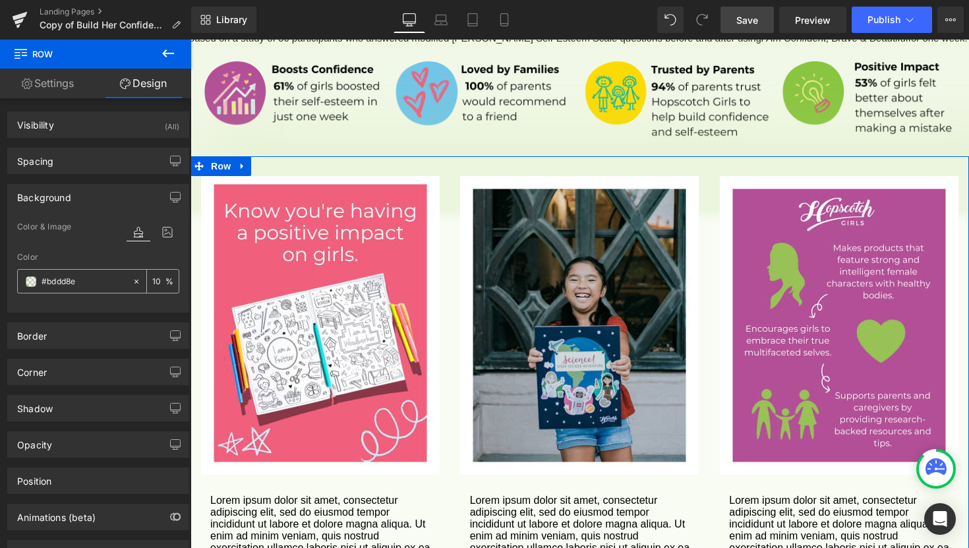
click at [152, 283] on input "10" at bounding box center [158, 281] width 13 height 14
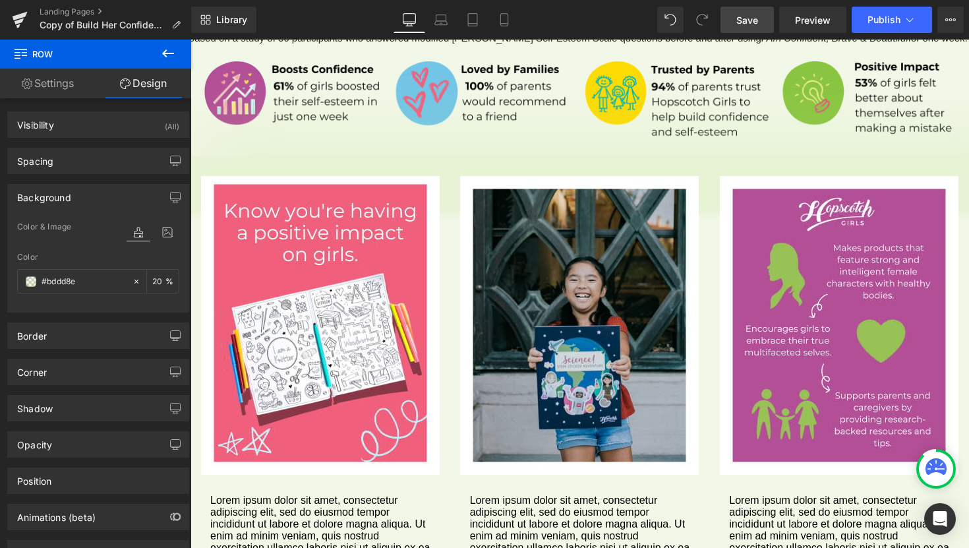
type input "20"
click at [732, 23] on link "Save" at bounding box center [746, 20] width 53 height 26
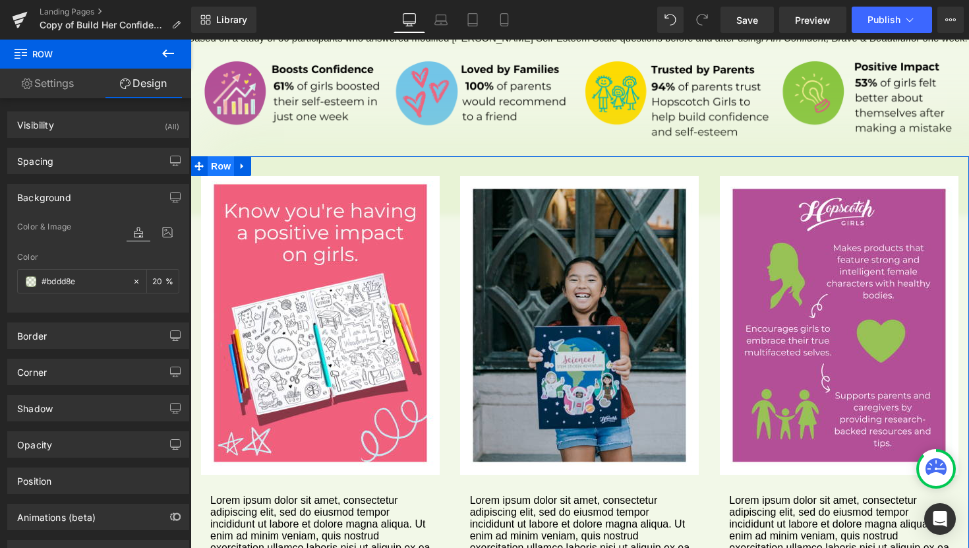
click at [224, 156] on span "Row" at bounding box center [221, 166] width 26 height 20
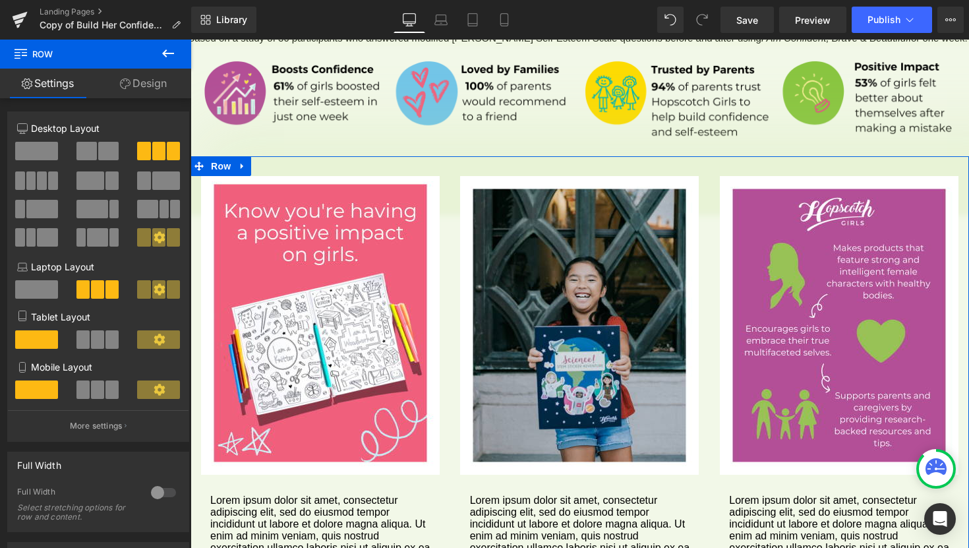
click at [161, 86] on link "Design" at bounding box center [144, 84] width 96 height 30
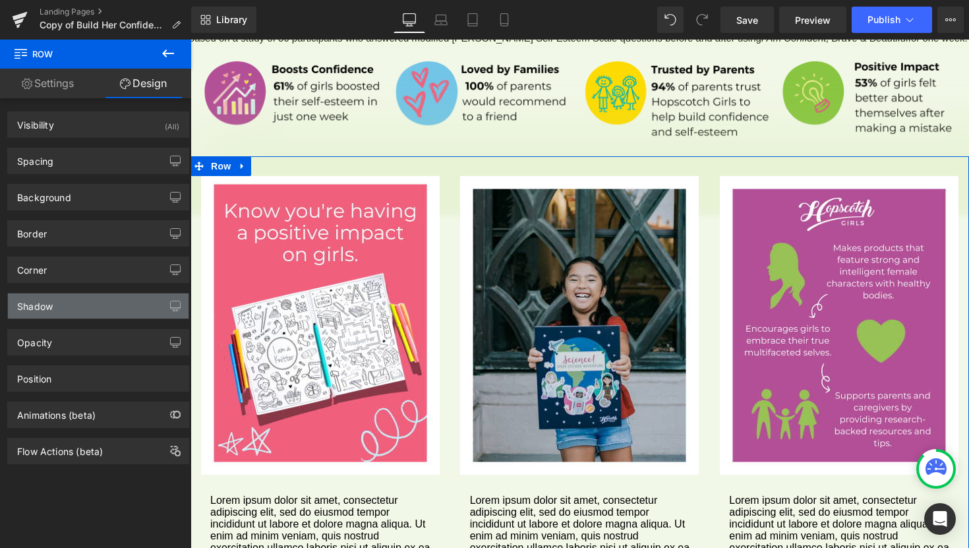
click at [63, 317] on div "Shadow" at bounding box center [98, 305] width 181 height 25
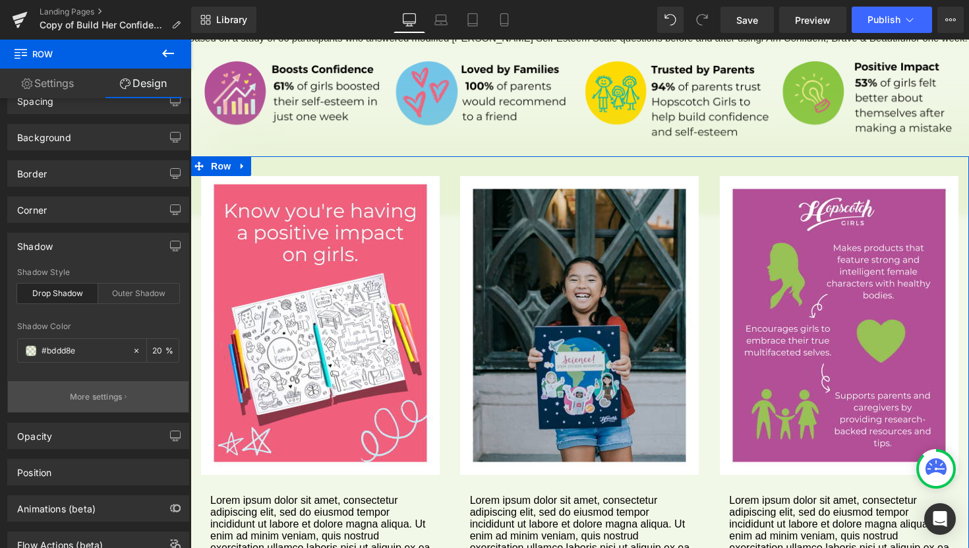
scroll to position [61, 0]
click at [111, 397] on p "More settings" at bounding box center [96, 396] width 53 height 12
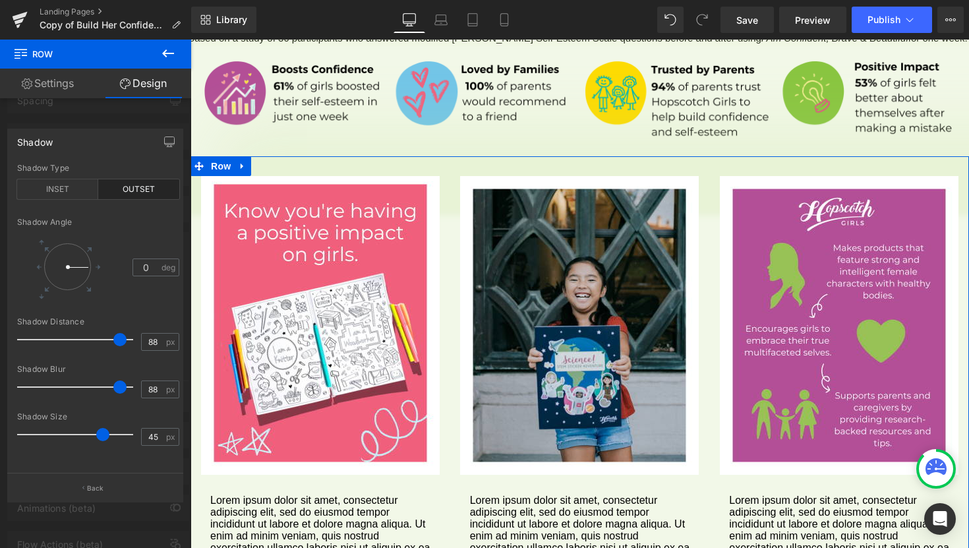
drag, startPoint x: 86, startPoint y: 339, endPoint x: 124, endPoint y: 341, distance: 38.3
click at [124, 341] on span at bounding box center [119, 339] width 13 height 13
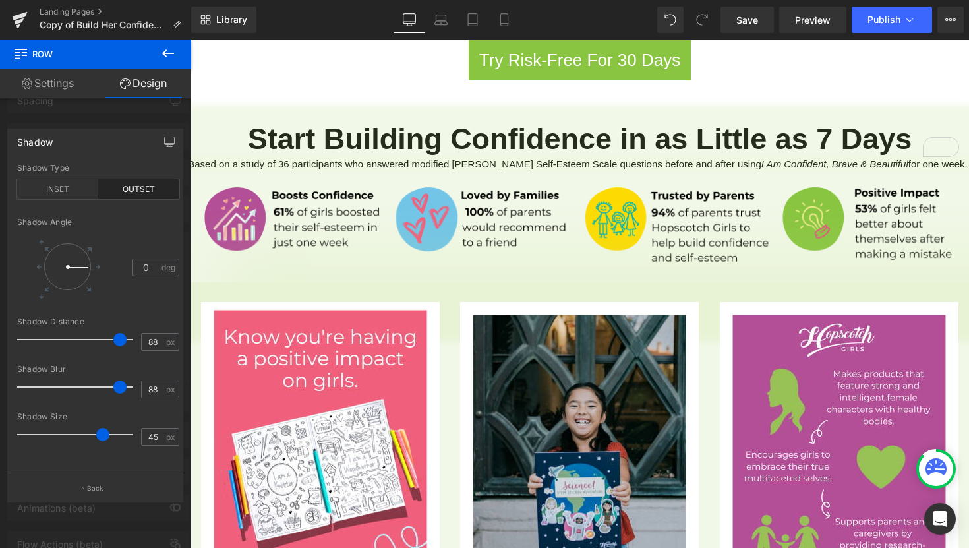
scroll to position [1045, 0]
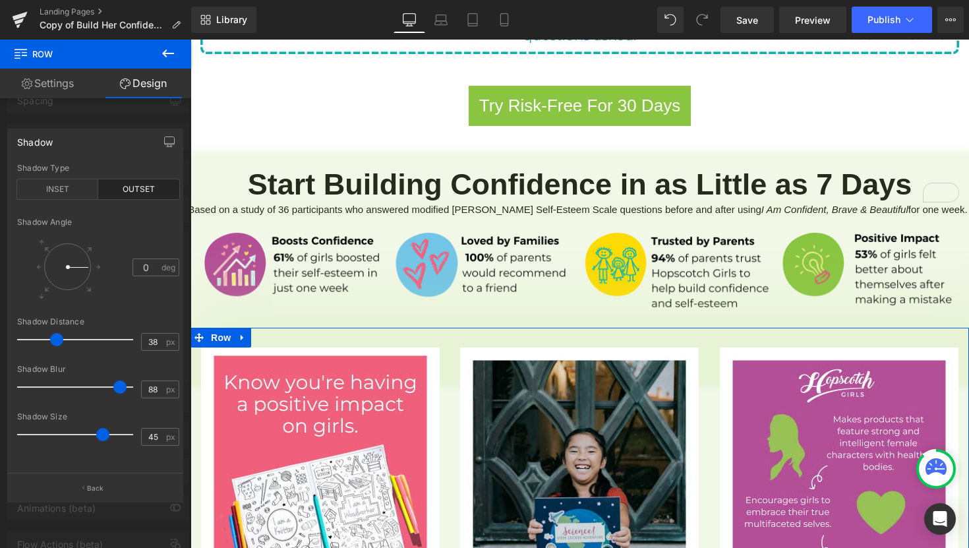
type input "39"
drag, startPoint x: 123, startPoint y: 341, endPoint x: 70, endPoint y: 339, distance: 53.4
click at [70, 339] on span at bounding box center [66, 339] width 13 height 13
type input "100"
drag, startPoint x: 126, startPoint y: 384, endPoint x: 137, endPoint y: 384, distance: 11.2
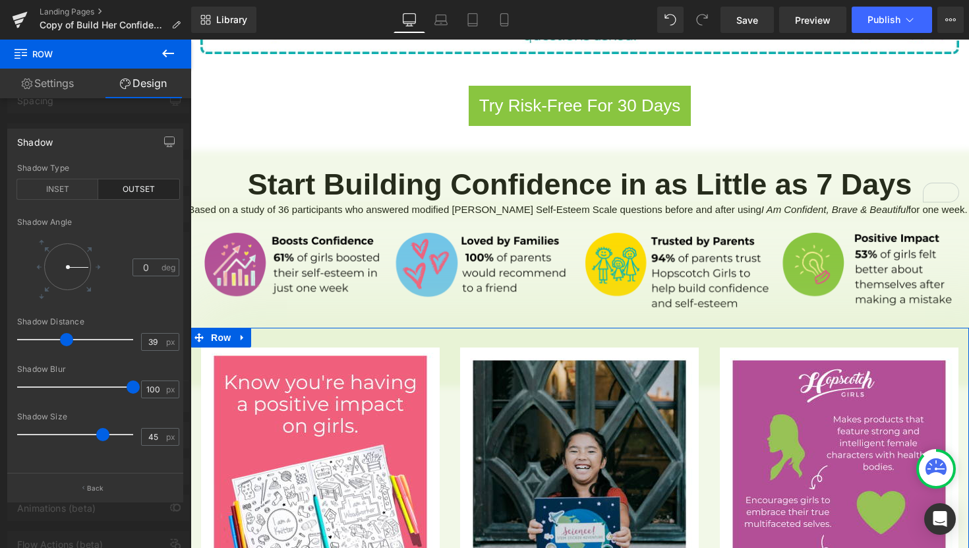
click at [137, 384] on span at bounding box center [133, 386] width 13 height 13
type input "100"
drag, startPoint x: 106, startPoint y: 434, endPoint x: 141, endPoint y: 432, distance: 35.0
click at [141, 432] on div "Shadow Size 100 px" at bounding box center [98, 434] width 162 height 44
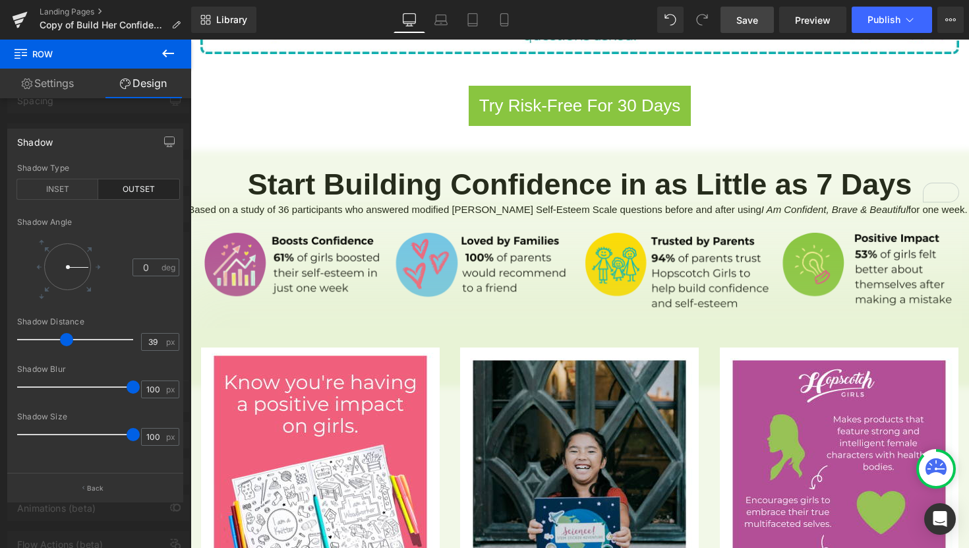
click at [738, 23] on span "Save" at bounding box center [747, 20] width 22 height 14
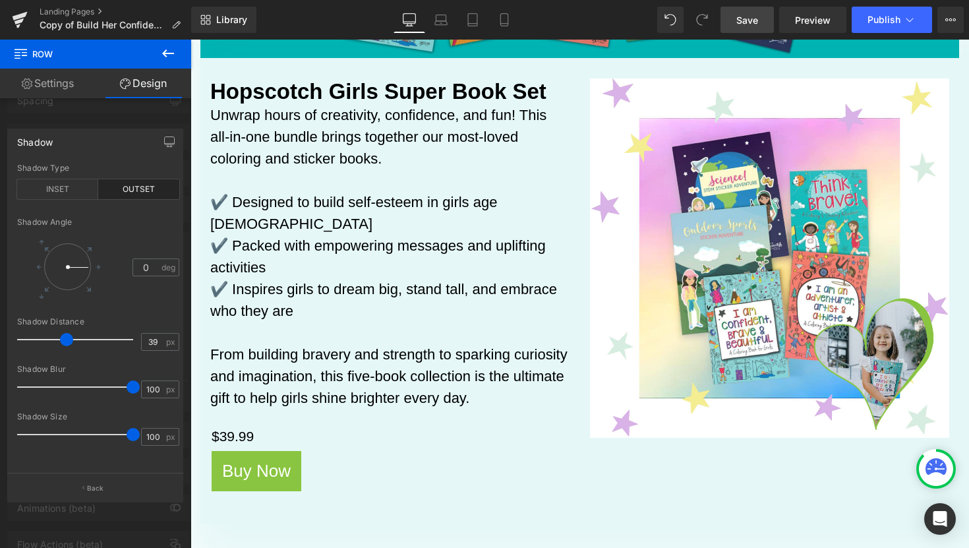
scroll to position [212, 0]
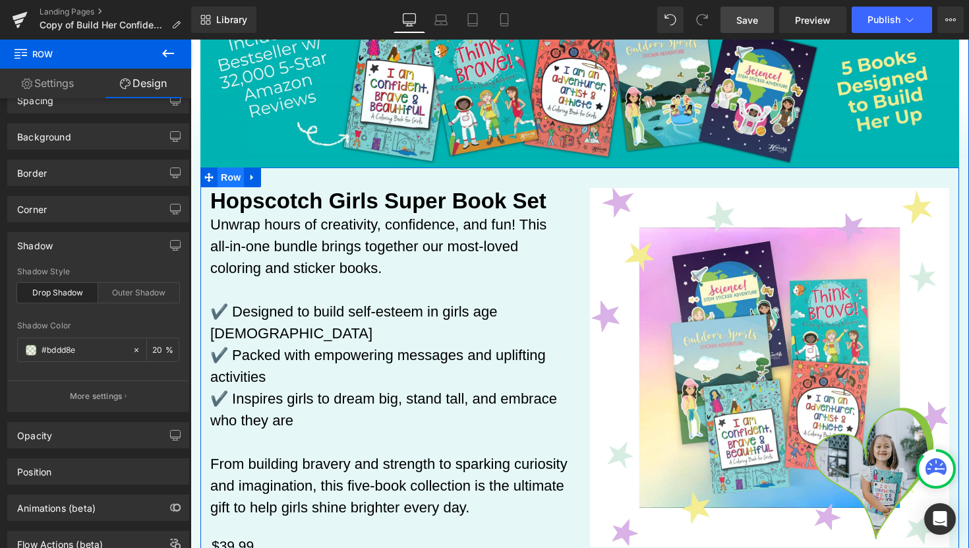
click at [229, 173] on span "Row" at bounding box center [230, 177] width 26 height 20
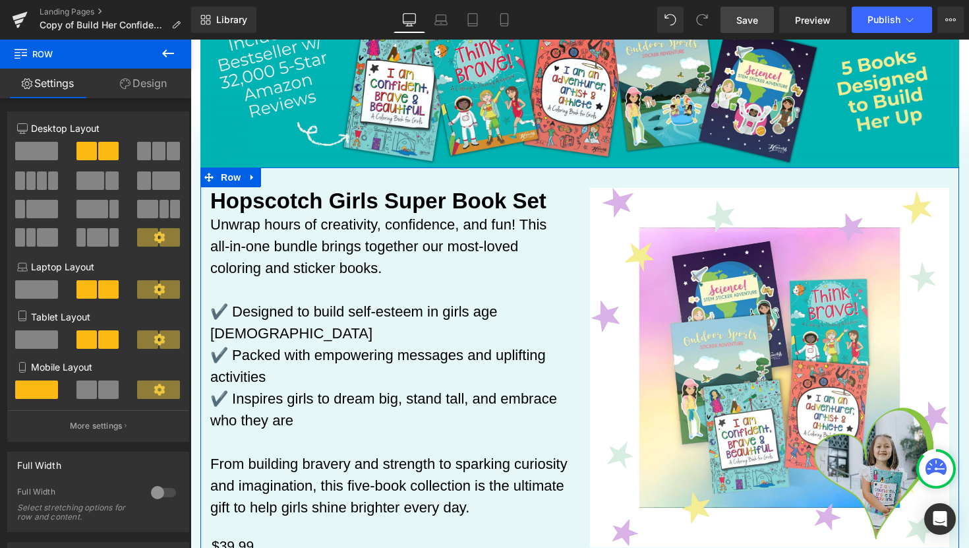
click at [144, 84] on link "Design" at bounding box center [144, 84] width 96 height 30
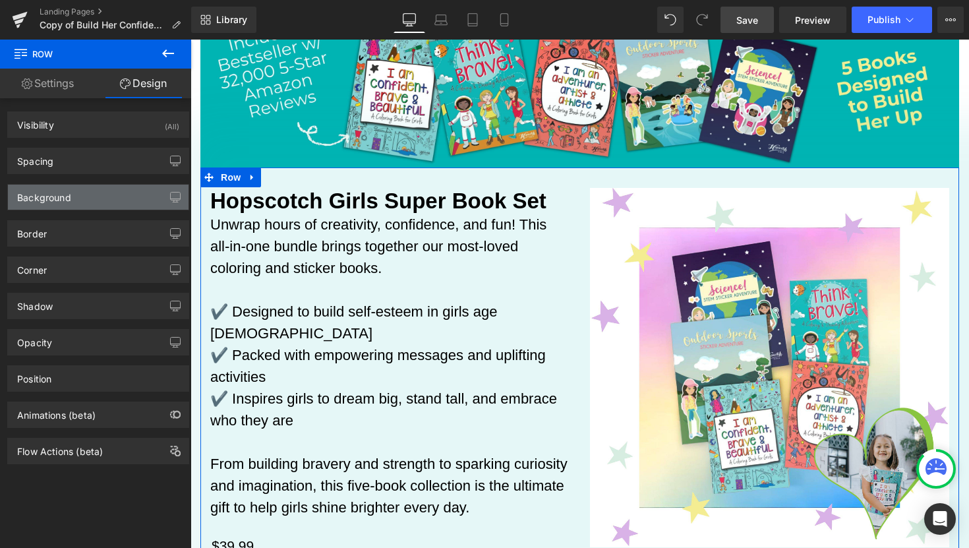
click at [87, 202] on div "Background" at bounding box center [98, 197] width 181 height 25
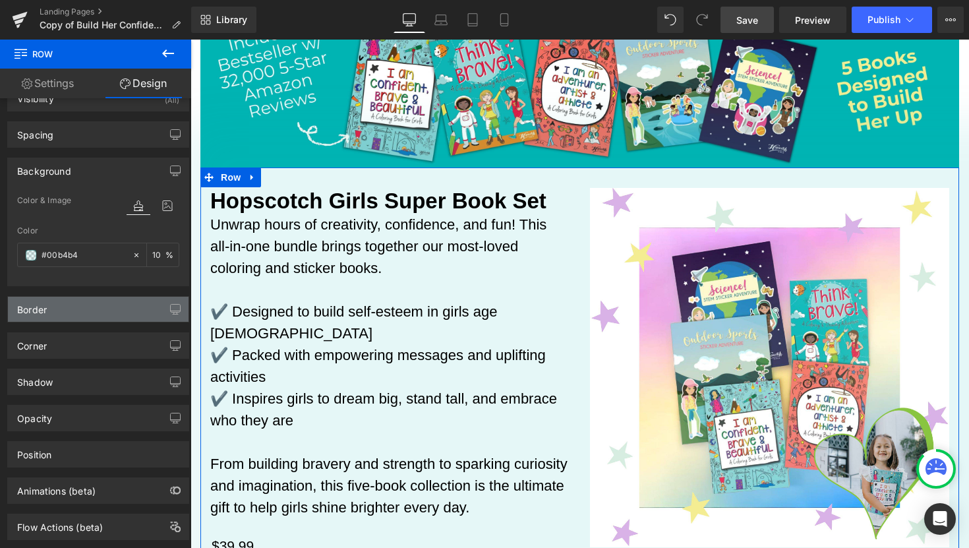
scroll to position [55, 0]
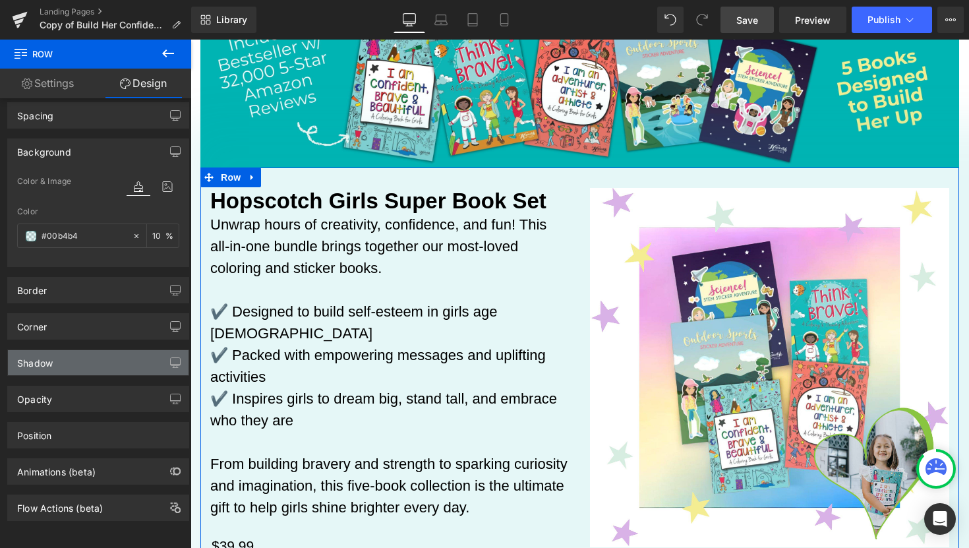
click at [96, 352] on div "Shadow" at bounding box center [98, 362] width 181 height 25
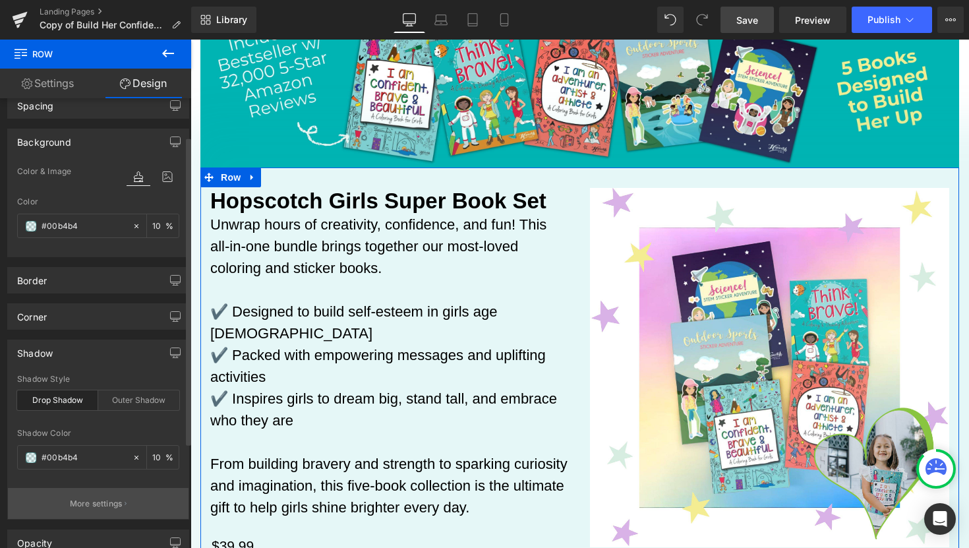
click at [103, 504] on p "More settings" at bounding box center [96, 504] width 53 height 12
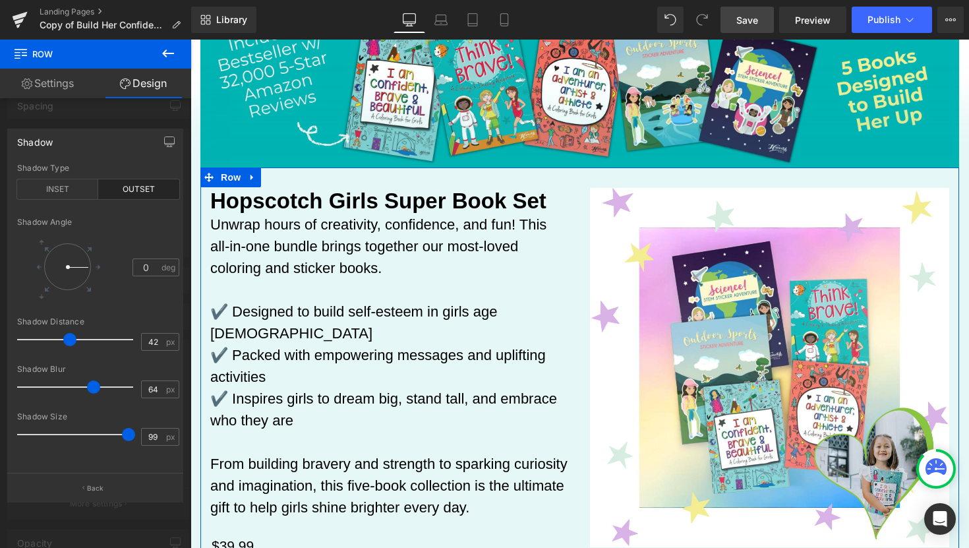
type input "100"
drag, startPoint x: 117, startPoint y: 435, endPoint x: 138, endPoint y: 436, distance: 21.1
click at [135, 436] on span at bounding box center [128, 434] width 13 height 13
click at [87, 482] on button "Back" at bounding box center [95, 488] width 176 height 30
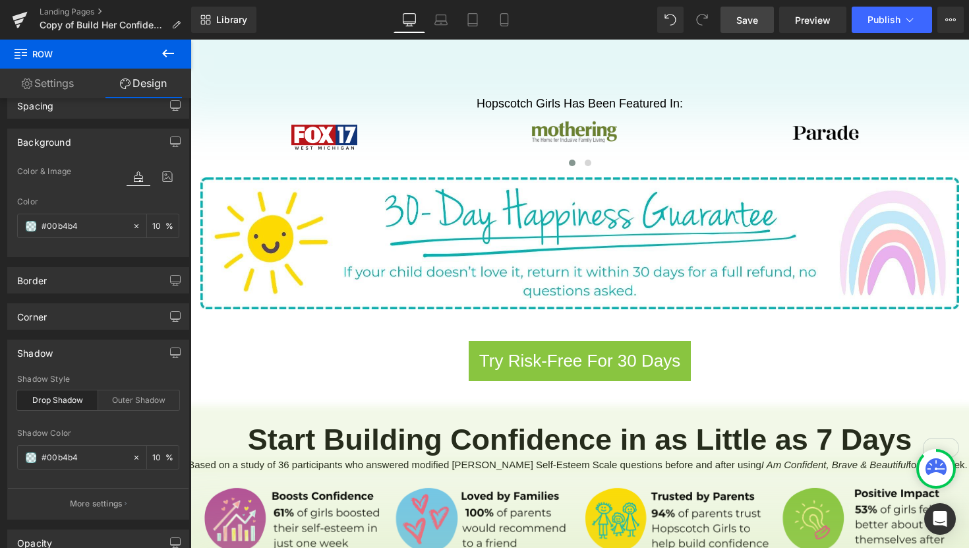
scroll to position [991, 0]
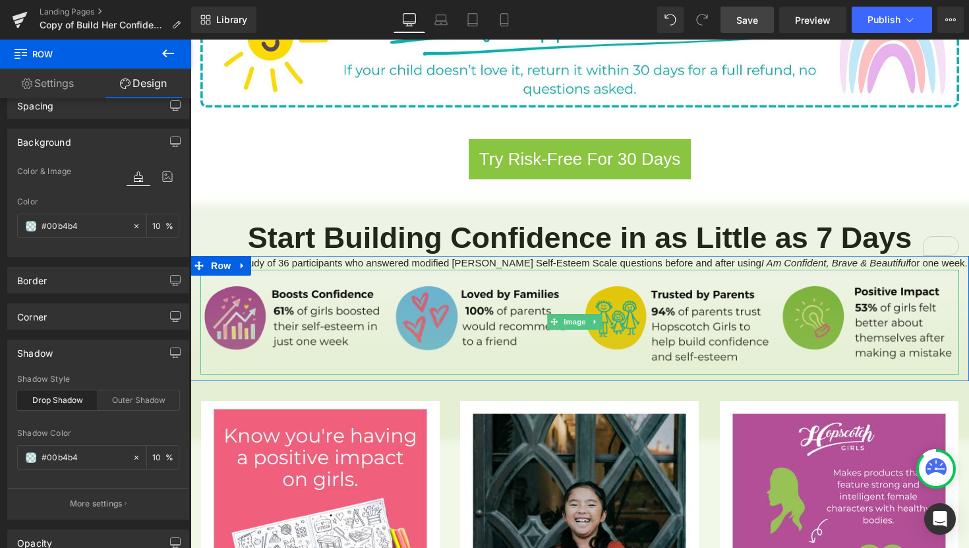
click at [506, 341] on img at bounding box center [579, 322] width 759 height 104
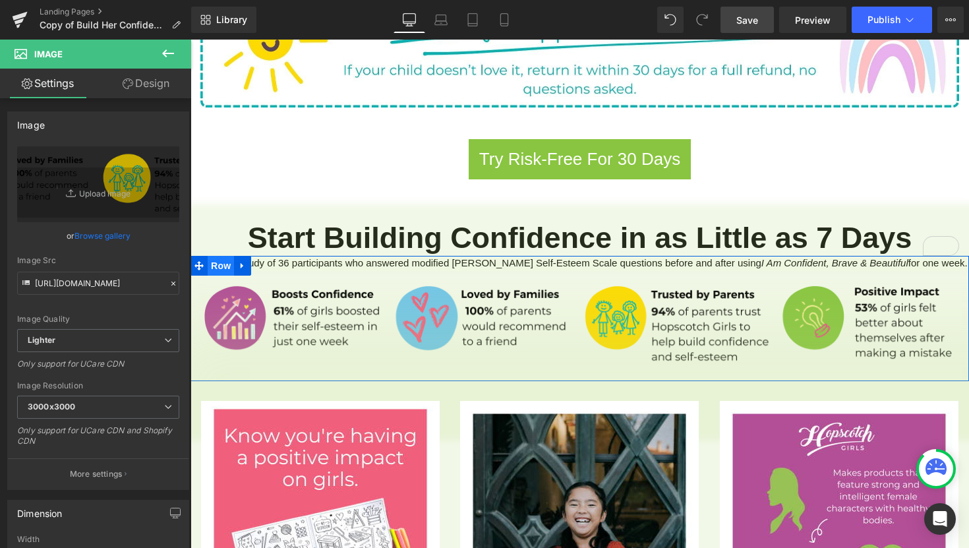
click at [219, 256] on span "Row" at bounding box center [221, 266] width 26 height 20
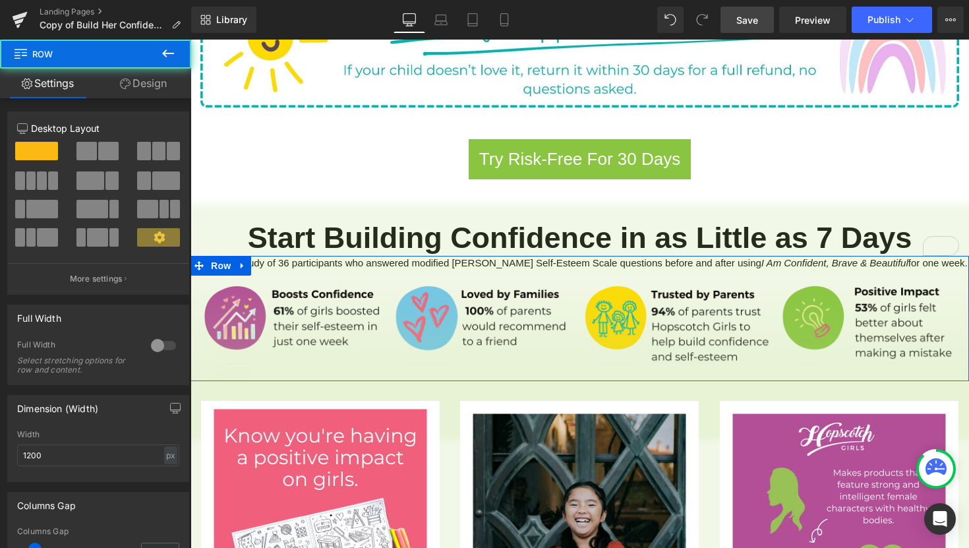
click at [150, 84] on link "Design" at bounding box center [144, 84] width 96 height 30
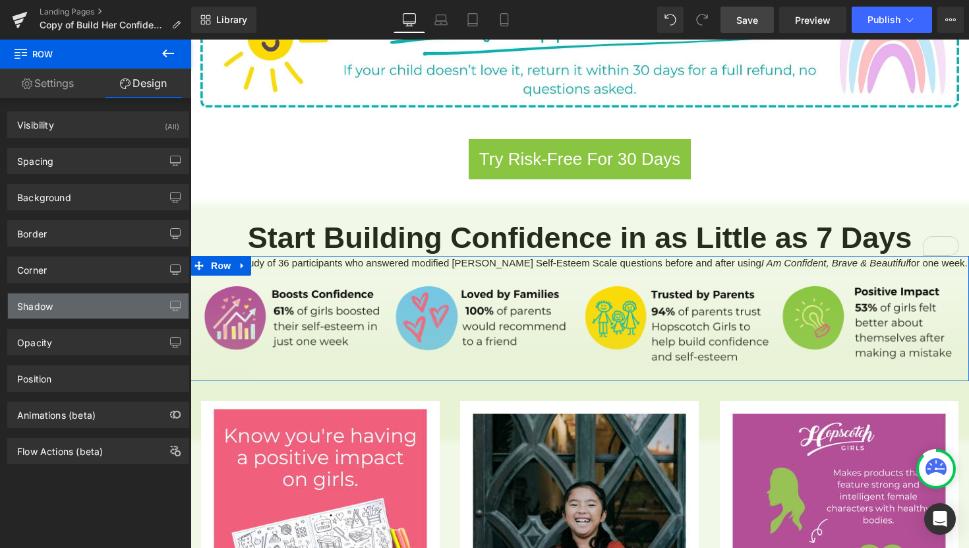
click at [95, 313] on div "Shadow" at bounding box center [98, 305] width 181 height 25
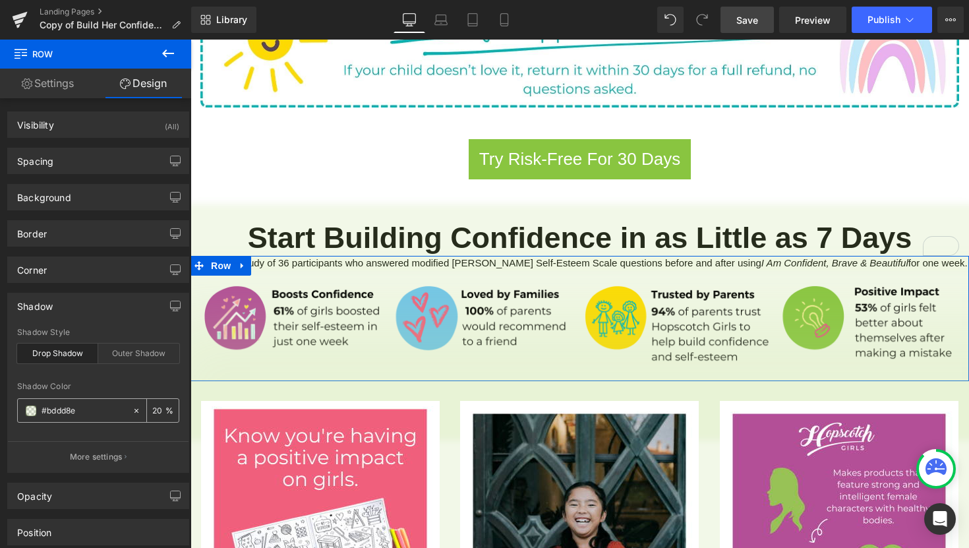
click at [154, 415] on input "20" at bounding box center [158, 410] width 13 height 14
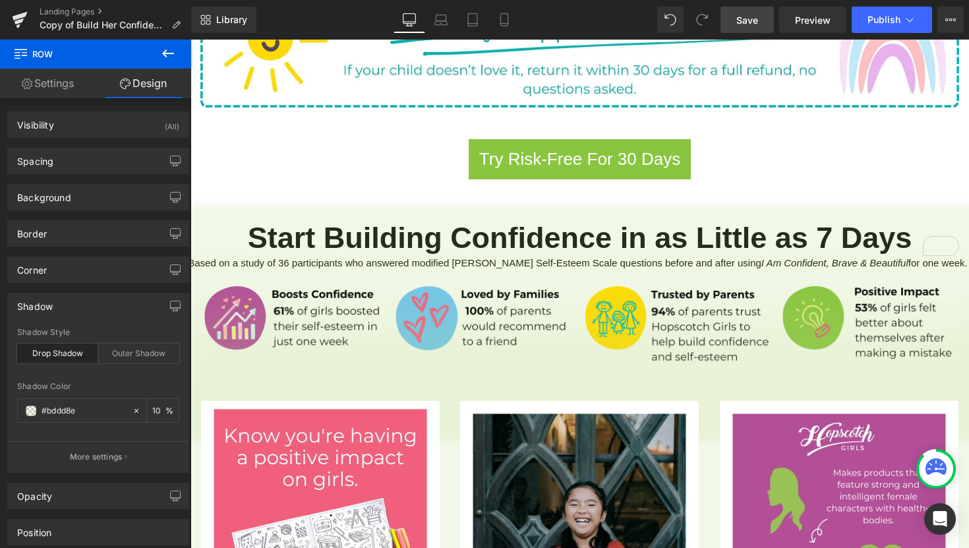
type input "10"
click at [747, 22] on span "Save" at bounding box center [747, 20] width 22 height 14
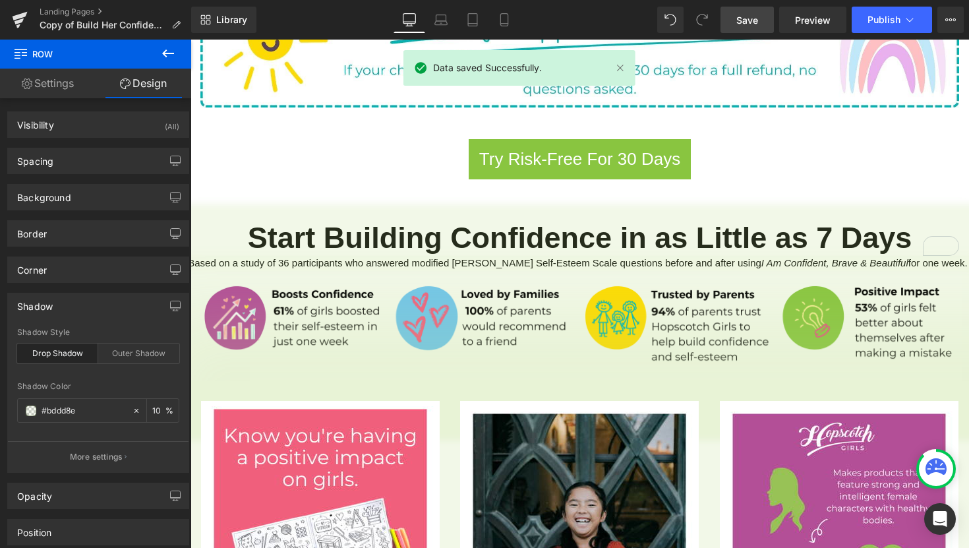
click at [732, 23] on link "Save" at bounding box center [746, 20] width 53 height 26
